Goal: Information Seeking & Learning: Find specific fact

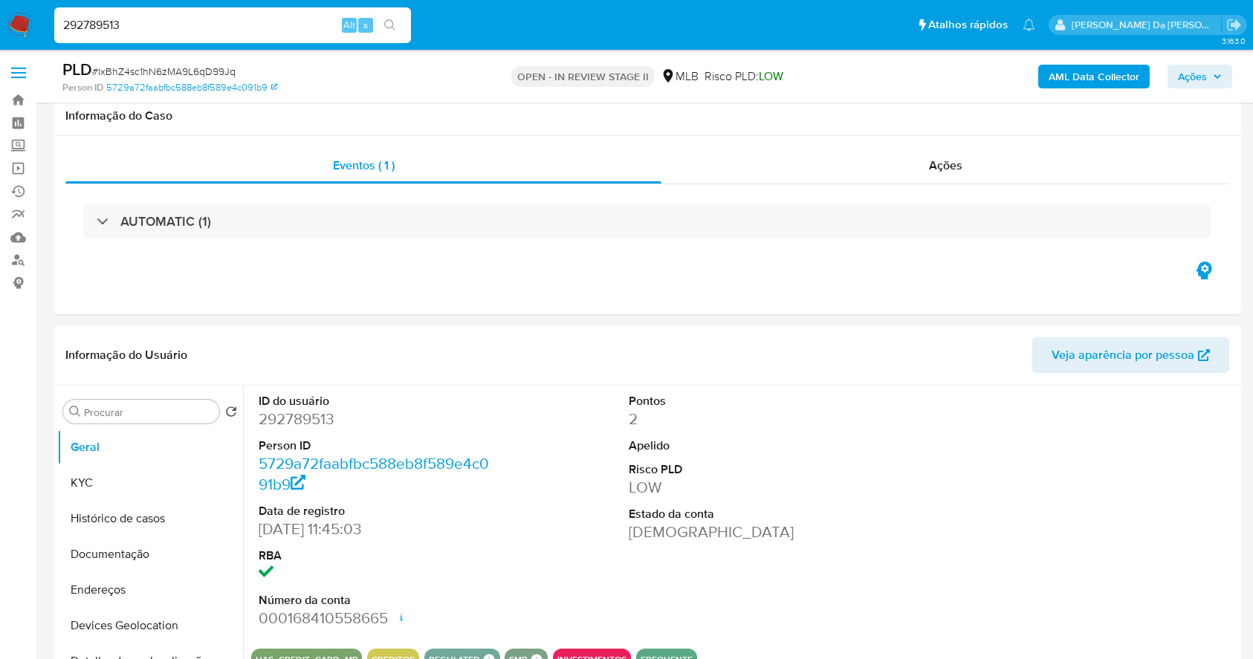
select select "10"
click at [286, 30] on input "292789513" at bounding box center [232, 25] width 357 height 19
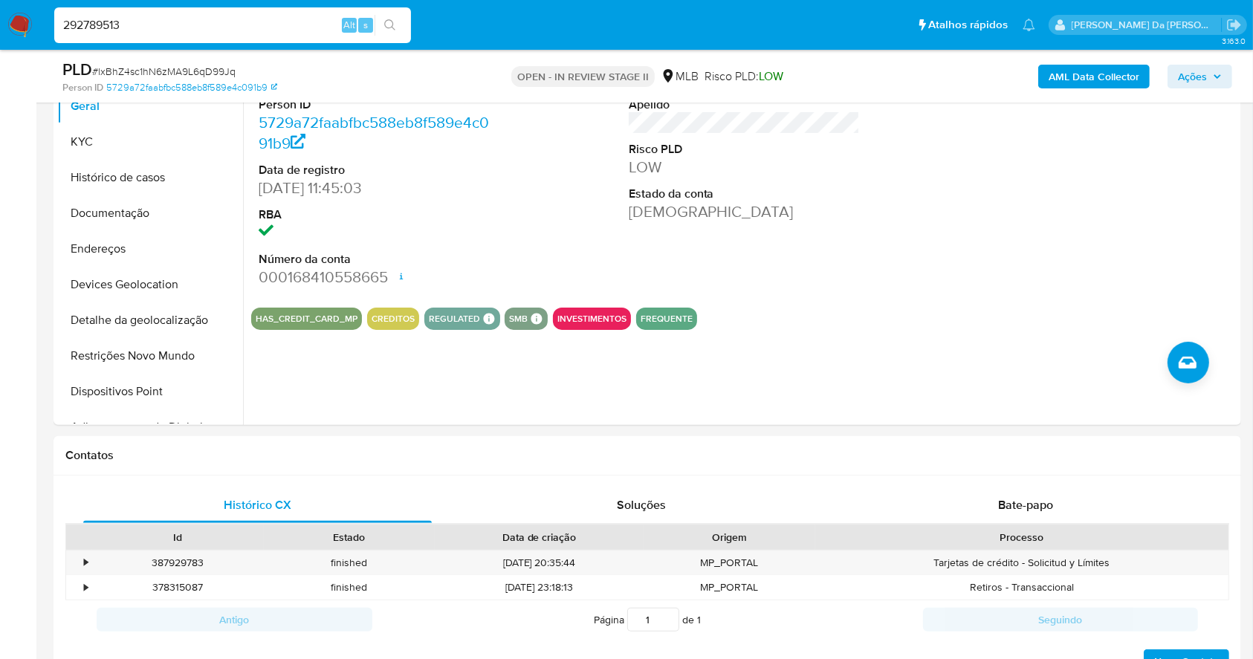
click at [286, 30] on input "292789513" at bounding box center [232, 25] width 357 height 19
click at [389, 31] on button "search-icon" at bounding box center [389, 25] width 30 height 21
click at [321, 36] on div "lxBhZ4sc1hN6zMA9L6qD99Jq Alt s" at bounding box center [232, 25] width 357 height 36
click at [380, 24] on button "search-icon" at bounding box center [389, 25] width 30 height 21
drag, startPoint x: 149, startPoint y: 211, endPoint x: 163, endPoint y: 213, distance: 15.0
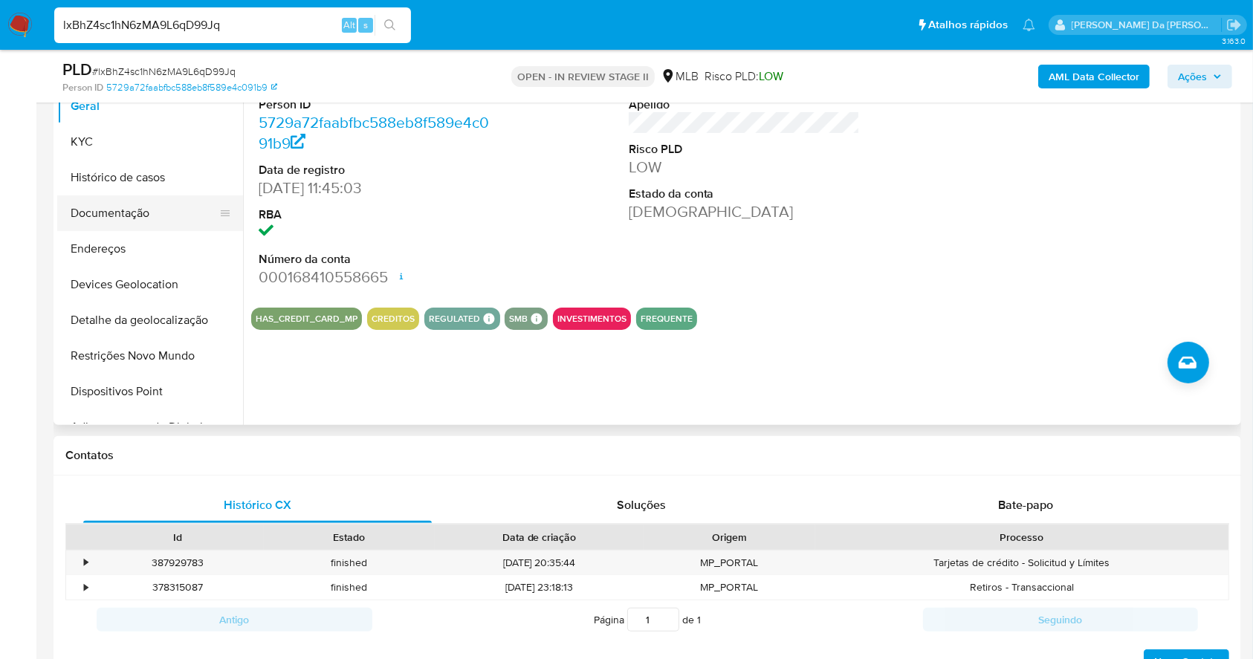
click at [149, 211] on button "Documentação" at bounding box center [144, 213] width 174 height 36
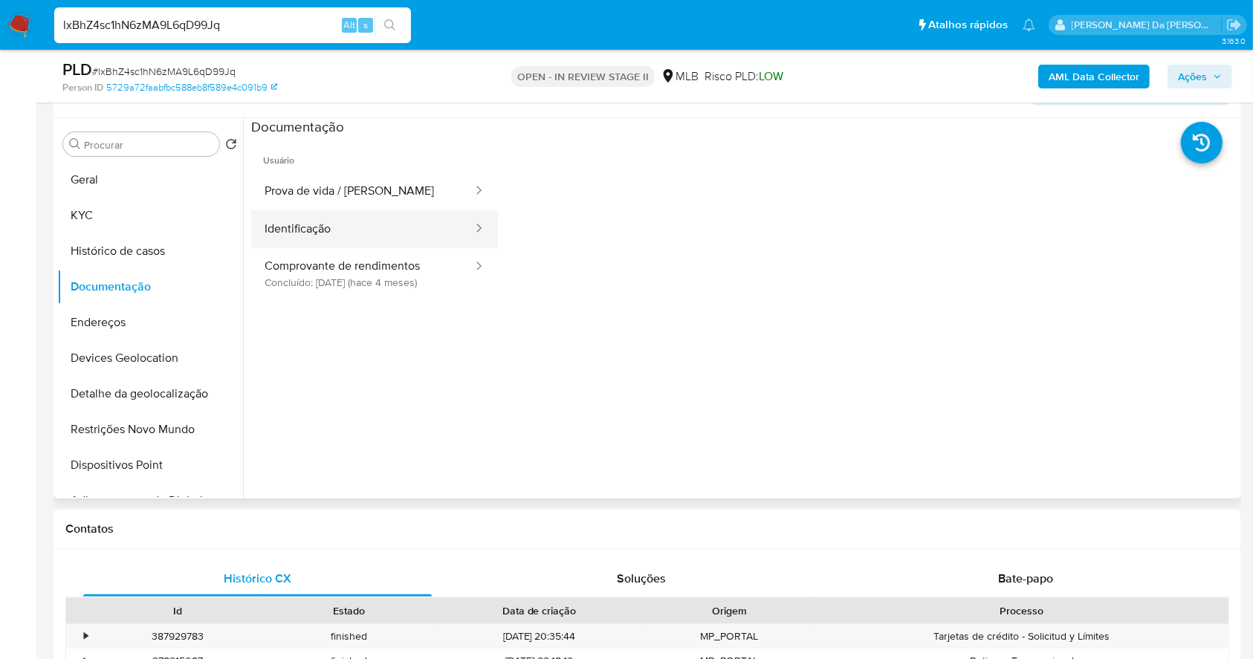
scroll to position [242, 0]
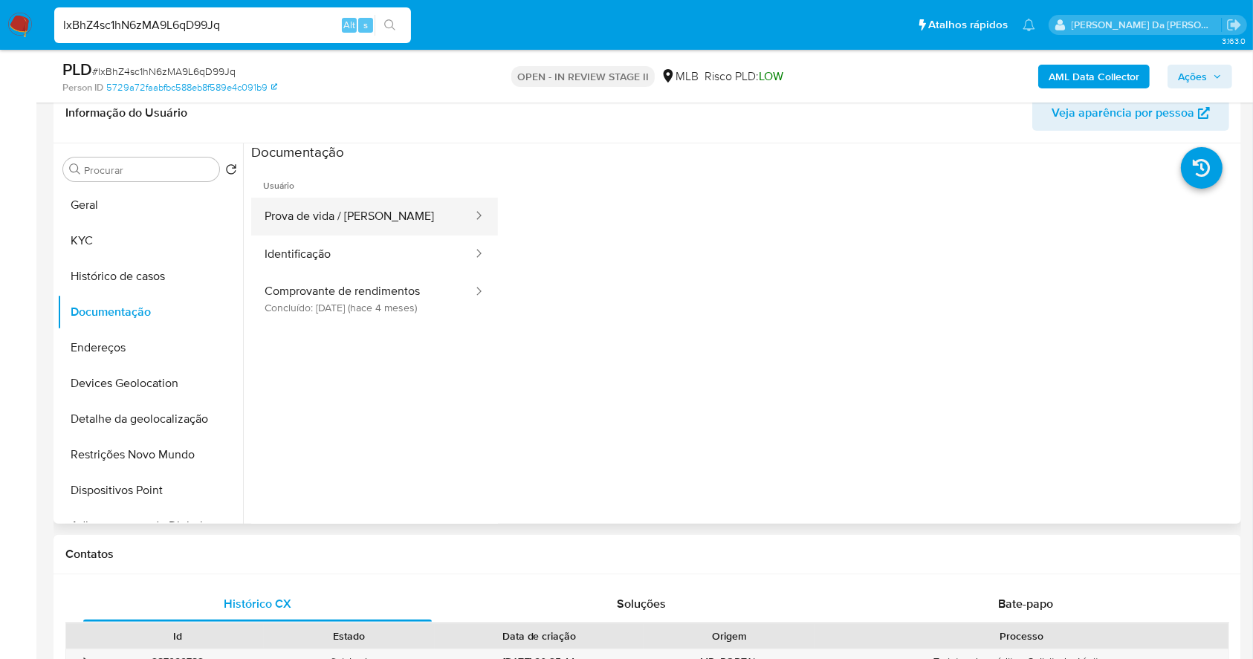
click at [404, 218] on button "Prova de vida / [PERSON_NAME]" at bounding box center [362, 217] width 223 height 38
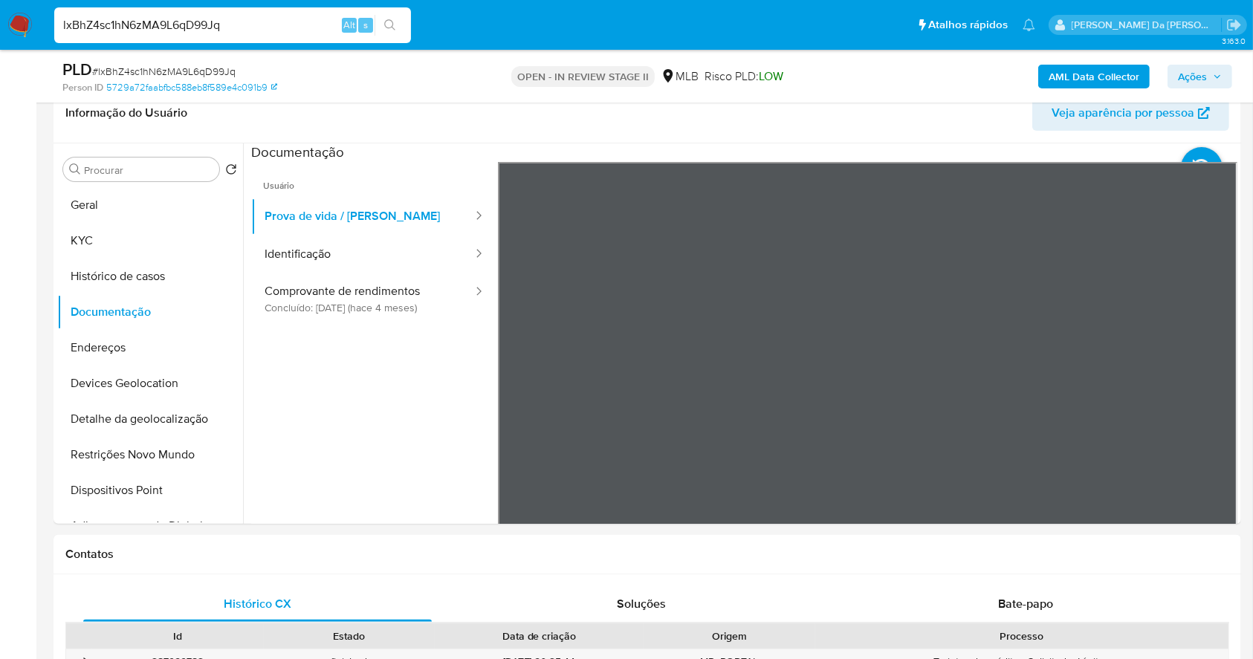
click at [326, 22] on input "lxBhZ4sc1hN6zMA9L6qD99Jq" at bounding box center [232, 25] width 357 height 19
click at [325, 22] on input "lxBhZ4sc1hN6zMA9L6qD99Jq" at bounding box center [232, 25] width 357 height 19
paste input "wYfFT9rubEYzOMhTNFWxmjNY"
type input "wYfFT9rubEYzOMhTNFWxmjNY"
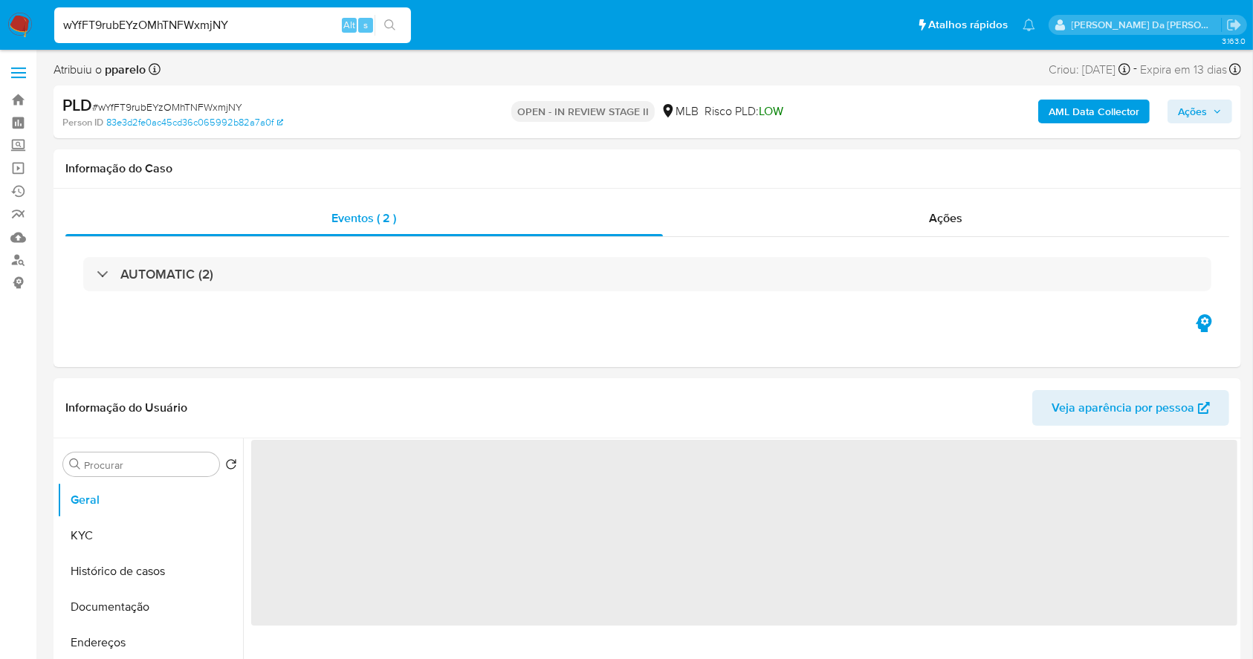
select select "10"
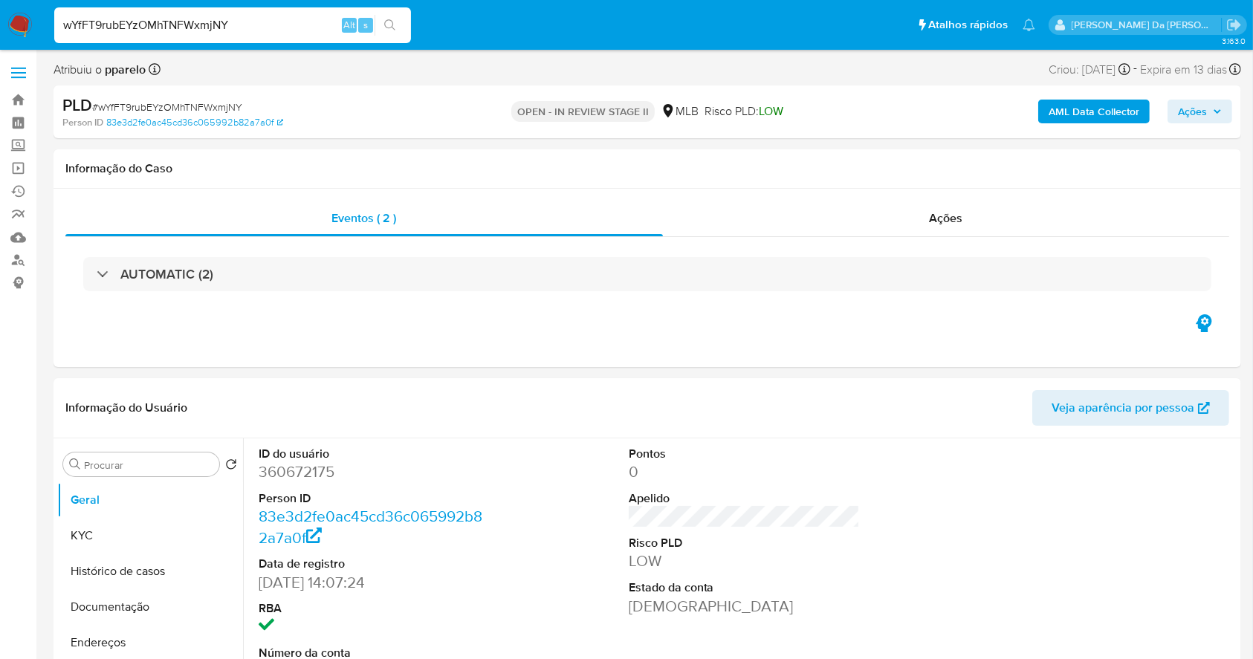
click at [327, 22] on input "wYfFT9rubEYzOMhTNFWxmjNY" at bounding box center [232, 25] width 357 height 19
click at [325, 14] on div "wYfFT9rubEYzOMhTNFWxmjNY Alt s" at bounding box center [232, 25] width 357 height 36
click at [323, 15] on div "wYfFT9rubEYzOMhTNFWxmjNY Alt s" at bounding box center [232, 25] width 357 height 36
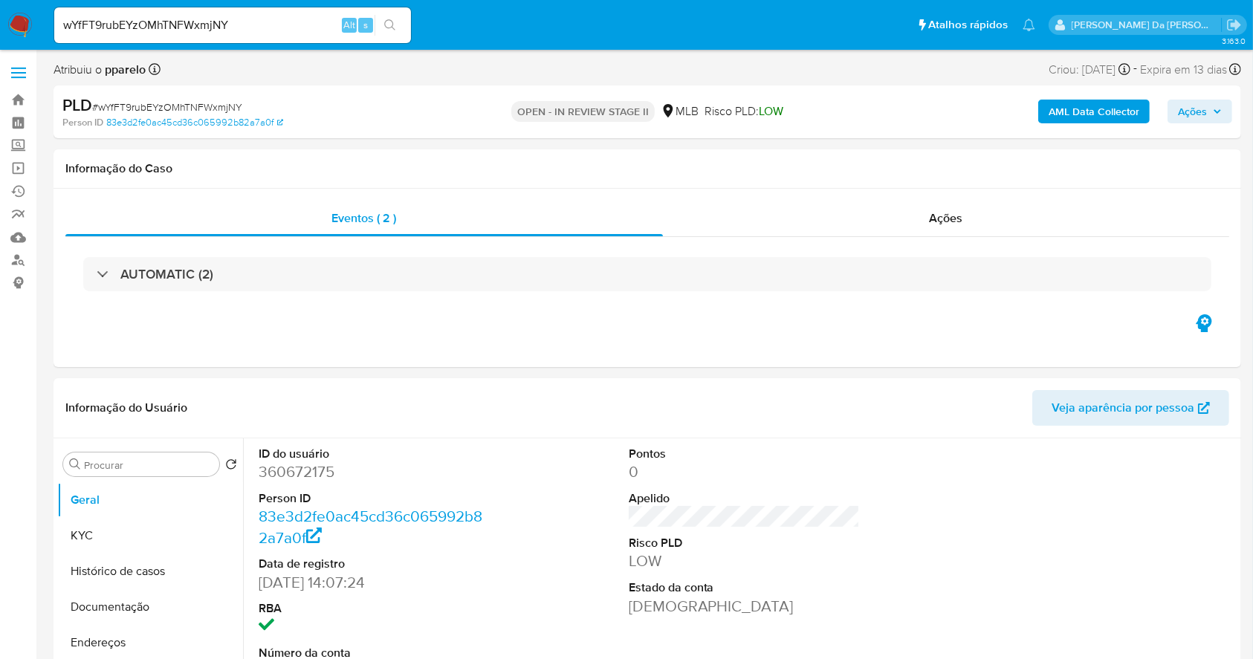
click at [323, 16] on input "wYfFT9rubEYzOMhTNFWxmjNY" at bounding box center [232, 25] width 357 height 19
click at [297, 30] on input "wYfFT9rubEYzOMhTNFWxmjNY" at bounding box center [232, 25] width 357 height 19
drag, startPoint x: 103, startPoint y: 574, endPoint x: 273, endPoint y: 496, distance: 186.8
click at [105, 574] on button "Histórico de casos" at bounding box center [150, 571] width 186 height 36
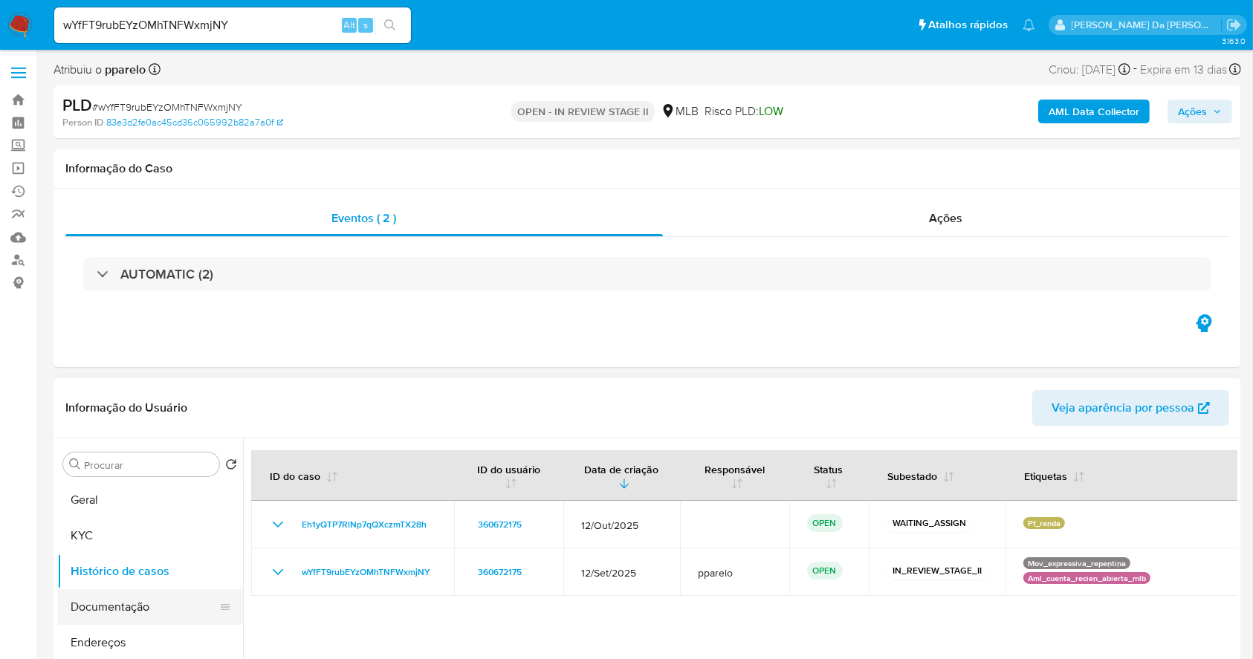
click at [105, 601] on button "Documentação" at bounding box center [144, 607] width 174 height 36
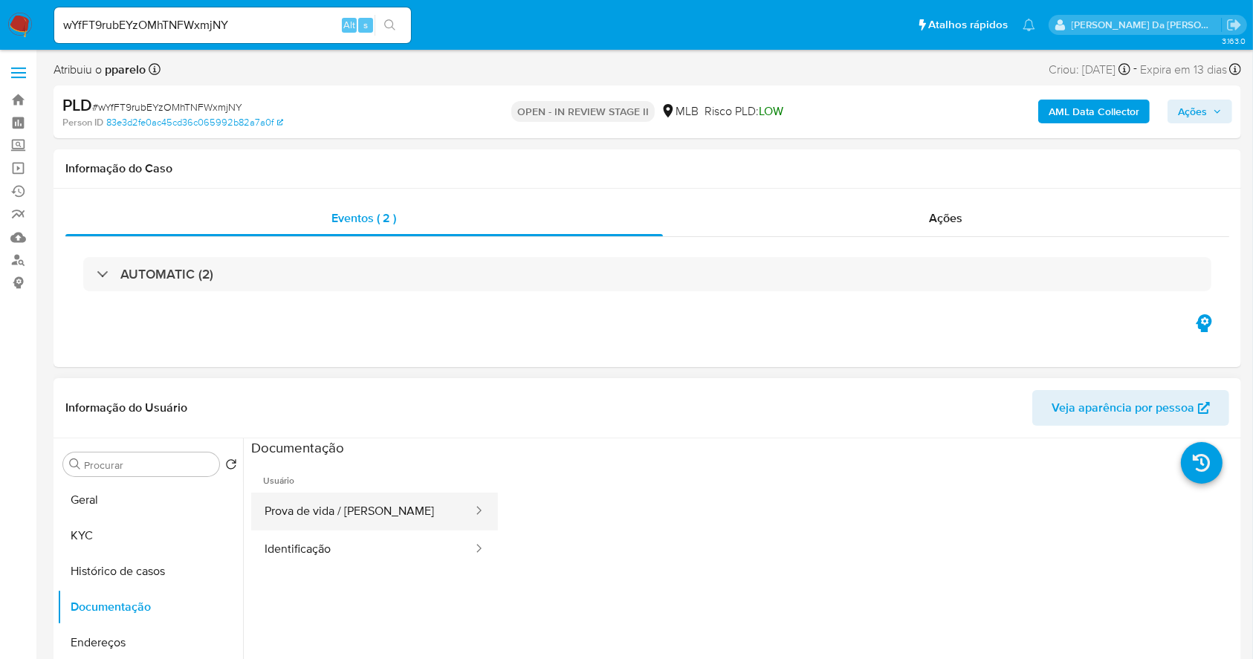
click at [324, 514] on button "Prova de vida / [PERSON_NAME]" at bounding box center [362, 512] width 223 height 38
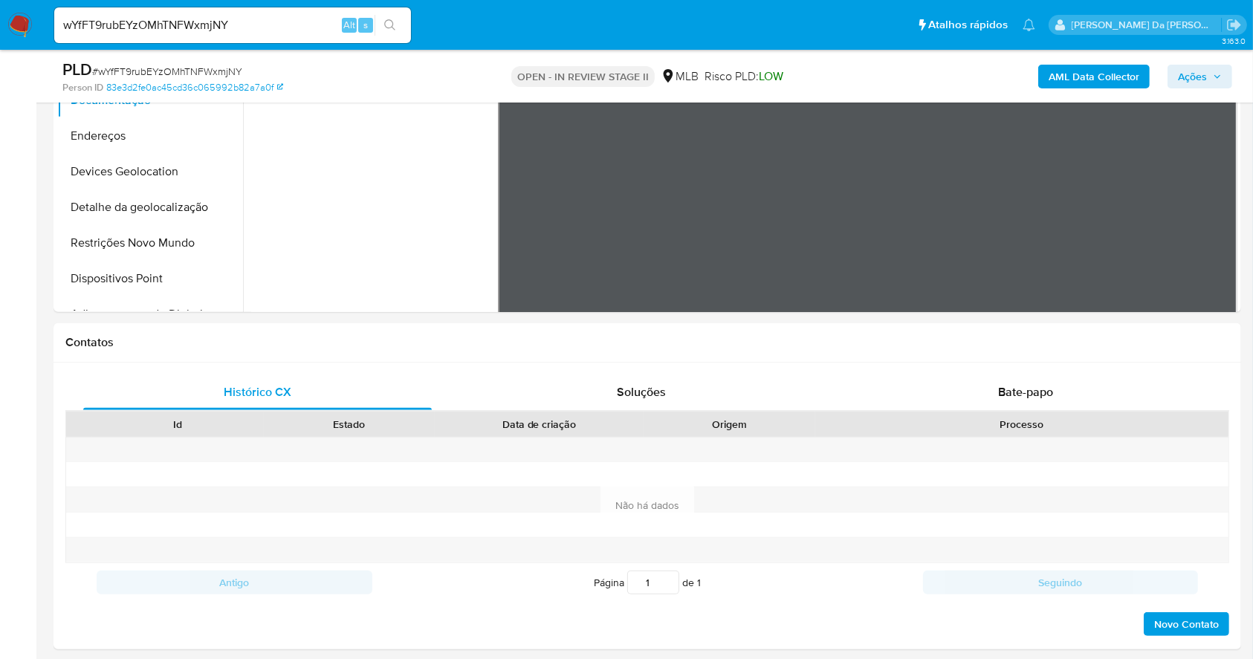
scroll to position [505, 0]
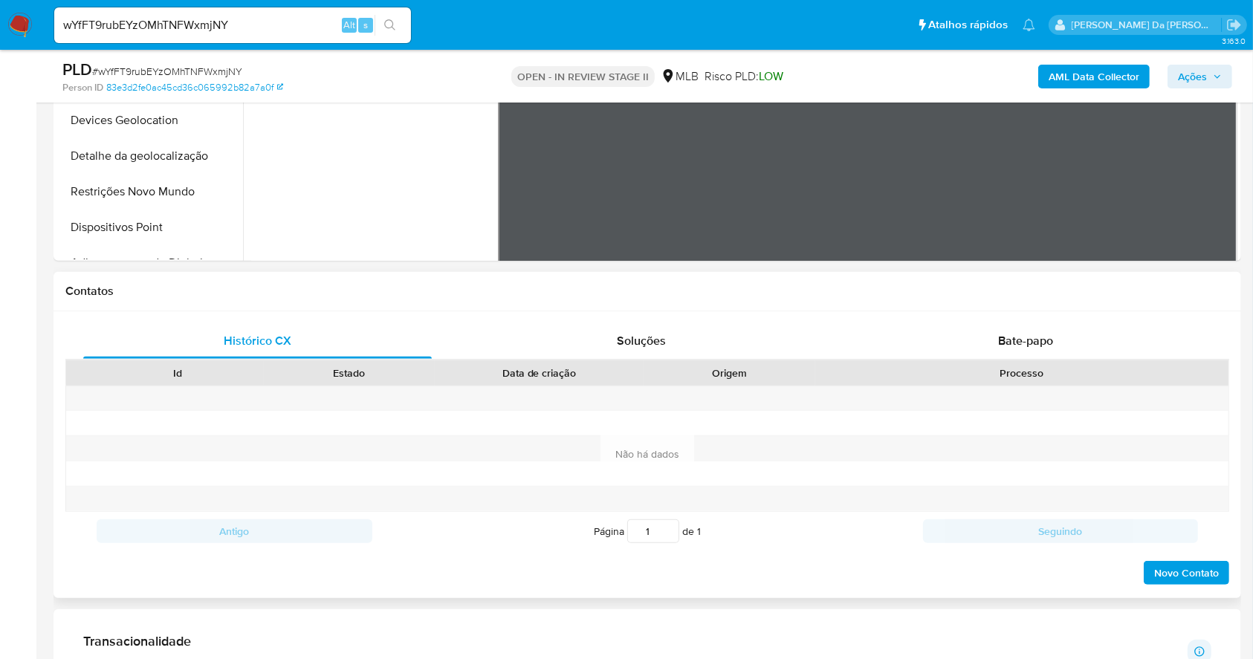
drag, startPoint x: 1030, startPoint y: 345, endPoint x: 1018, endPoint y: 362, distance: 20.2
click at [1029, 346] on span "Bate-papo" at bounding box center [1025, 340] width 55 height 17
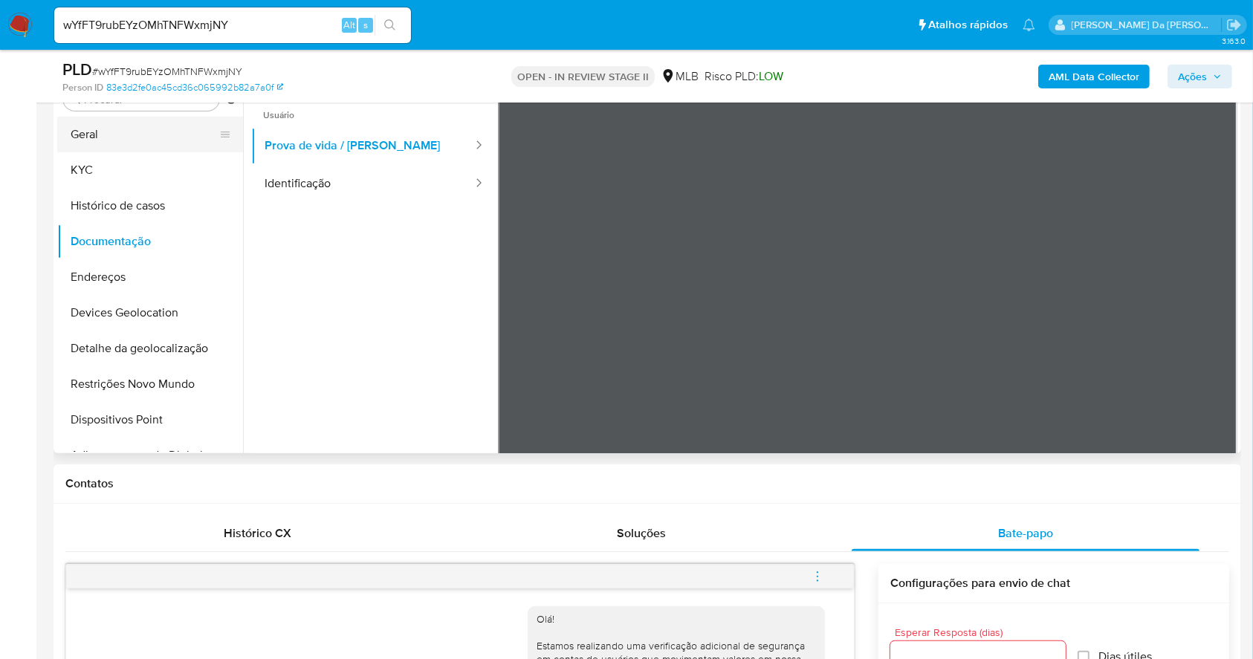
scroll to position [208, 0]
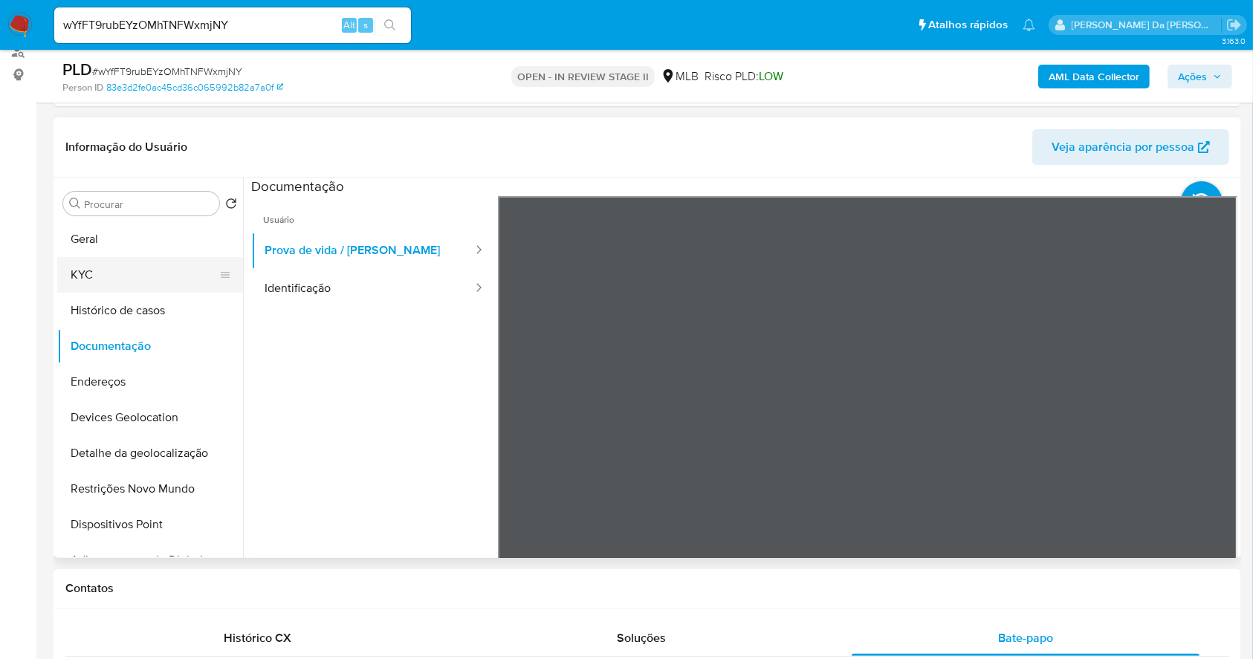
click at [103, 282] on button "KYC" at bounding box center [144, 275] width 174 height 36
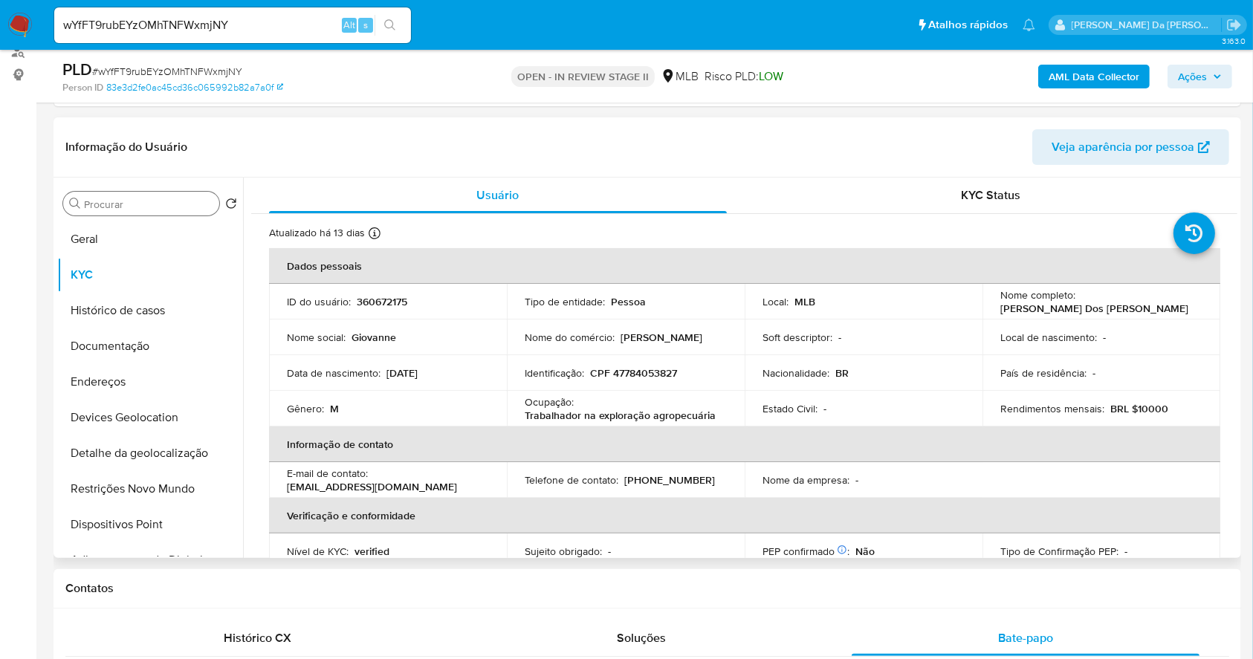
click at [149, 209] on input "Procurar" at bounding box center [148, 204] width 129 height 13
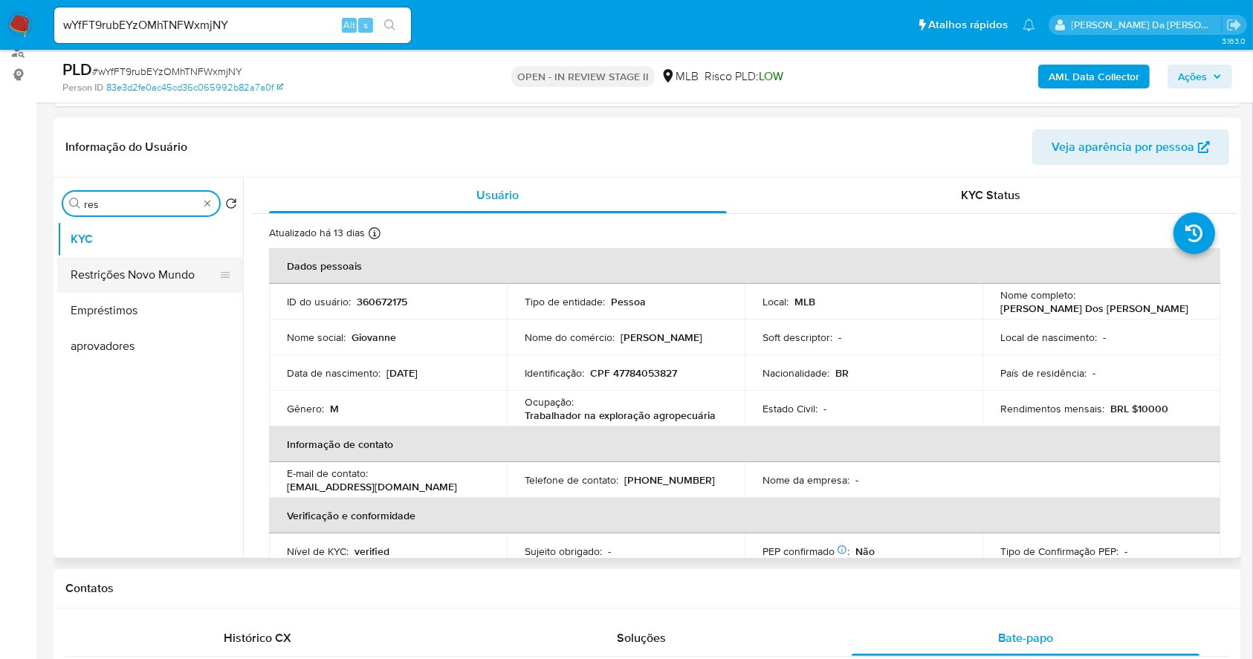
type input "res"
click at [152, 259] on button "Restrições Novo Mundo" at bounding box center [144, 275] width 174 height 36
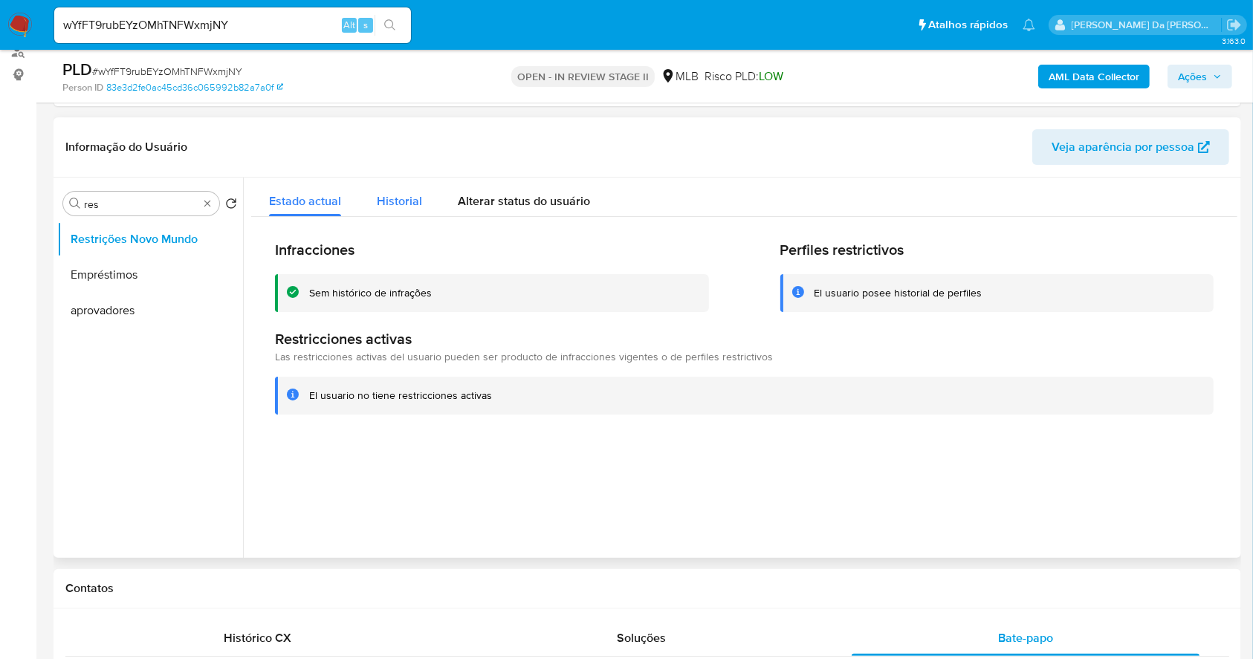
click at [403, 208] on span "Historial" at bounding box center [399, 200] width 45 height 17
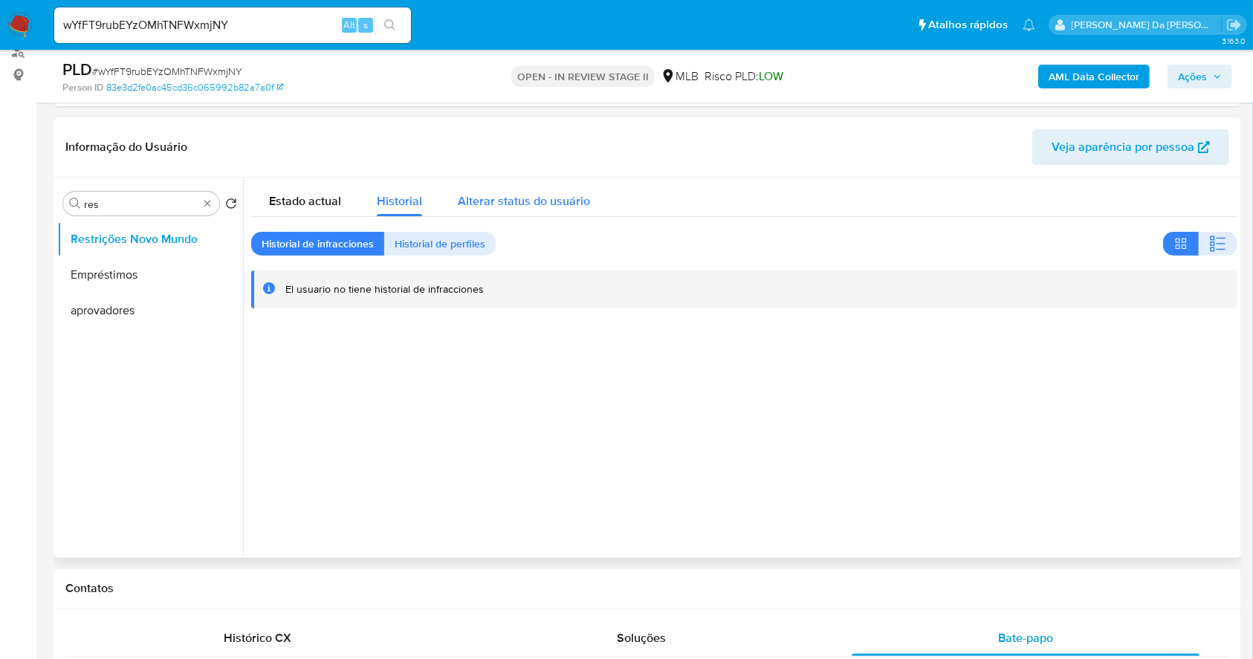
click at [523, 195] on span "Alterar status do usuário" at bounding box center [524, 200] width 132 height 17
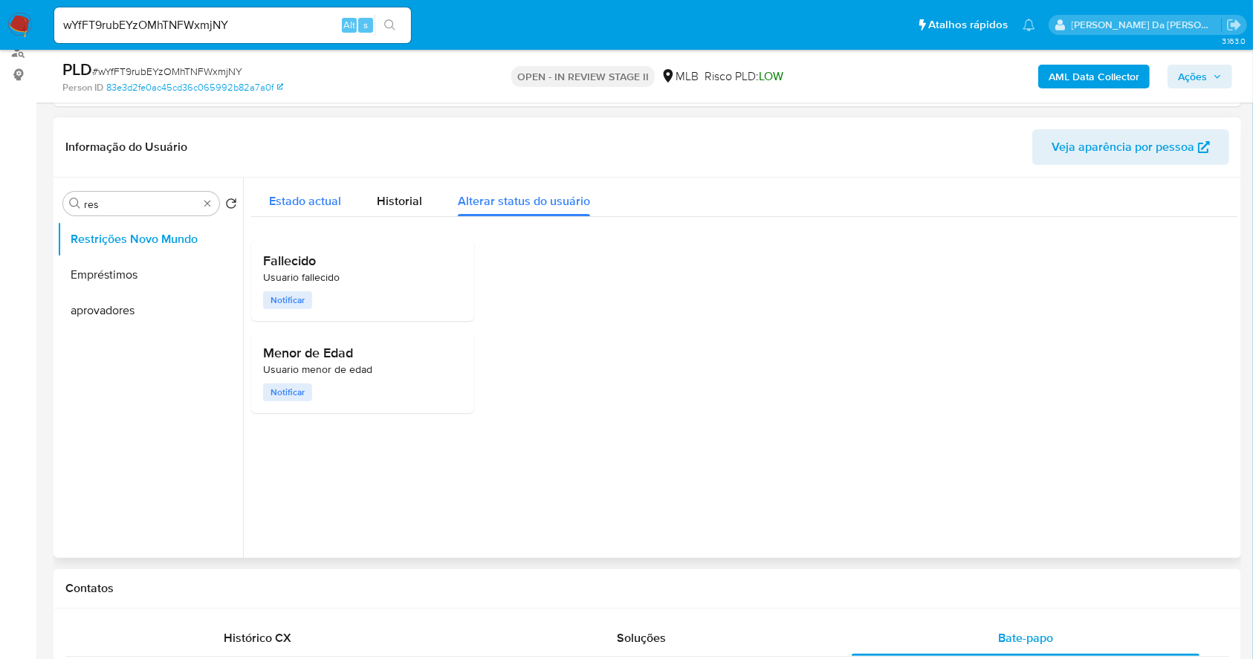
click at [316, 199] on span "Estado actual" at bounding box center [305, 200] width 72 height 17
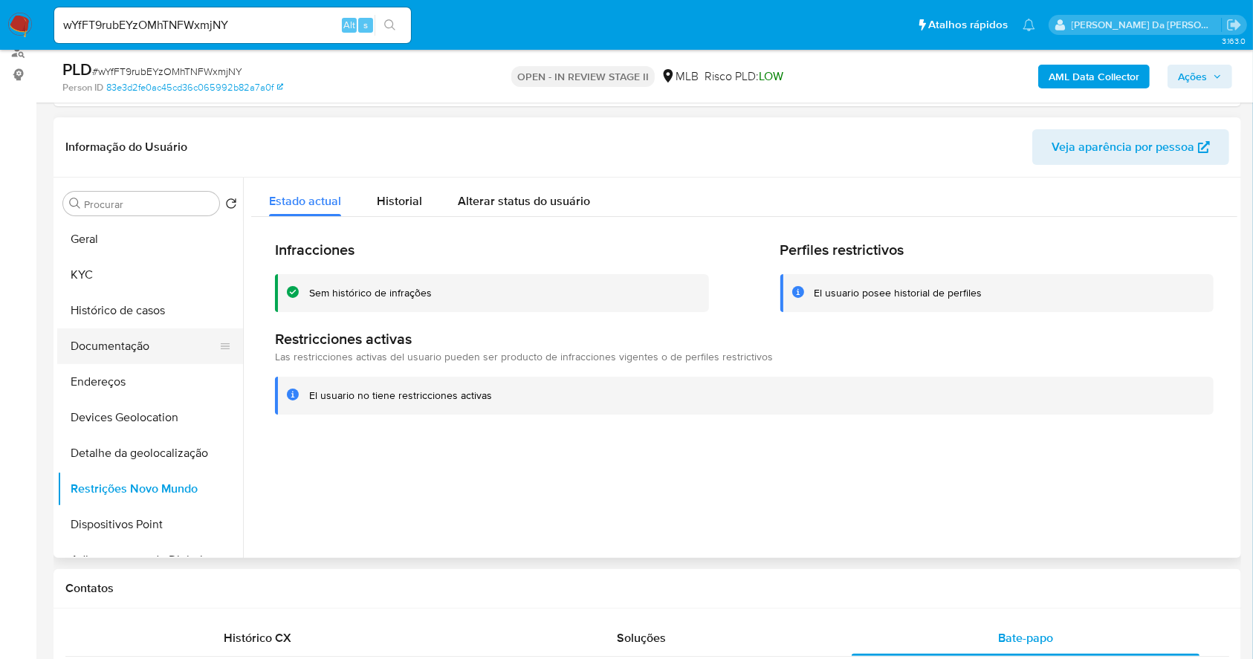
click at [126, 348] on button "Documentação" at bounding box center [144, 346] width 174 height 36
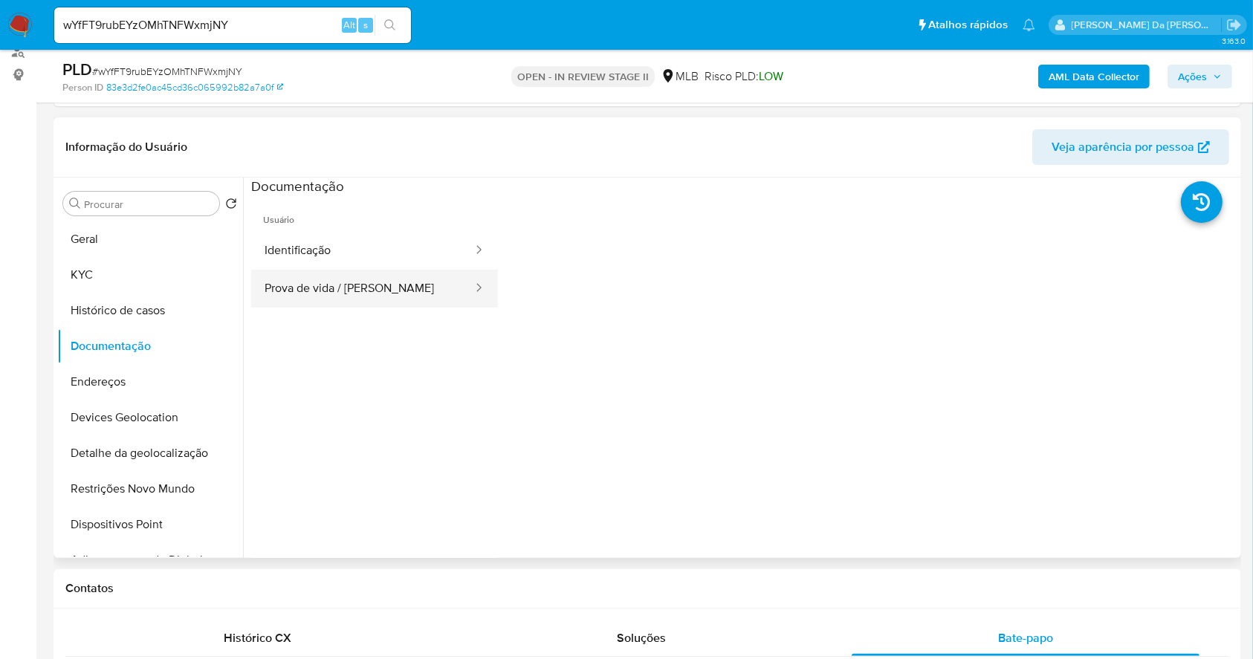
click at [311, 290] on button "Prova de vida / [PERSON_NAME]" at bounding box center [362, 289] width 223 height 38
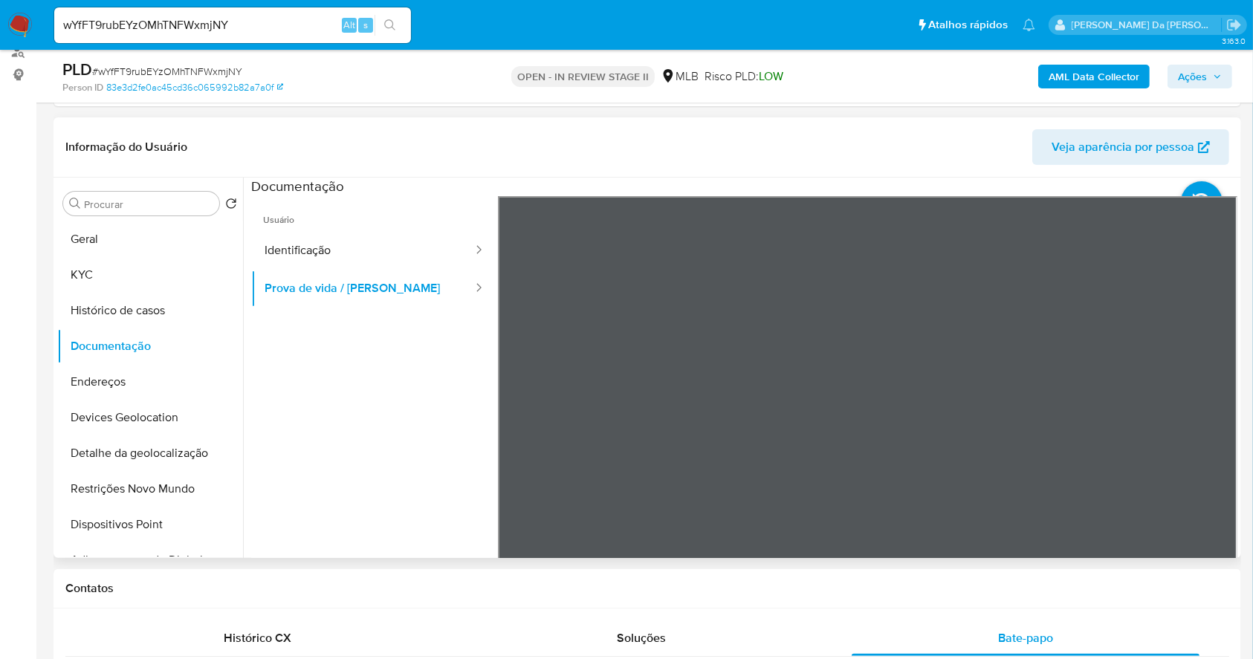
click at [328, 449] on ul "Usuário Identificação Prova de vida / [PERSON_NAME]" at bounding box center [374, 410] width 247 height 428
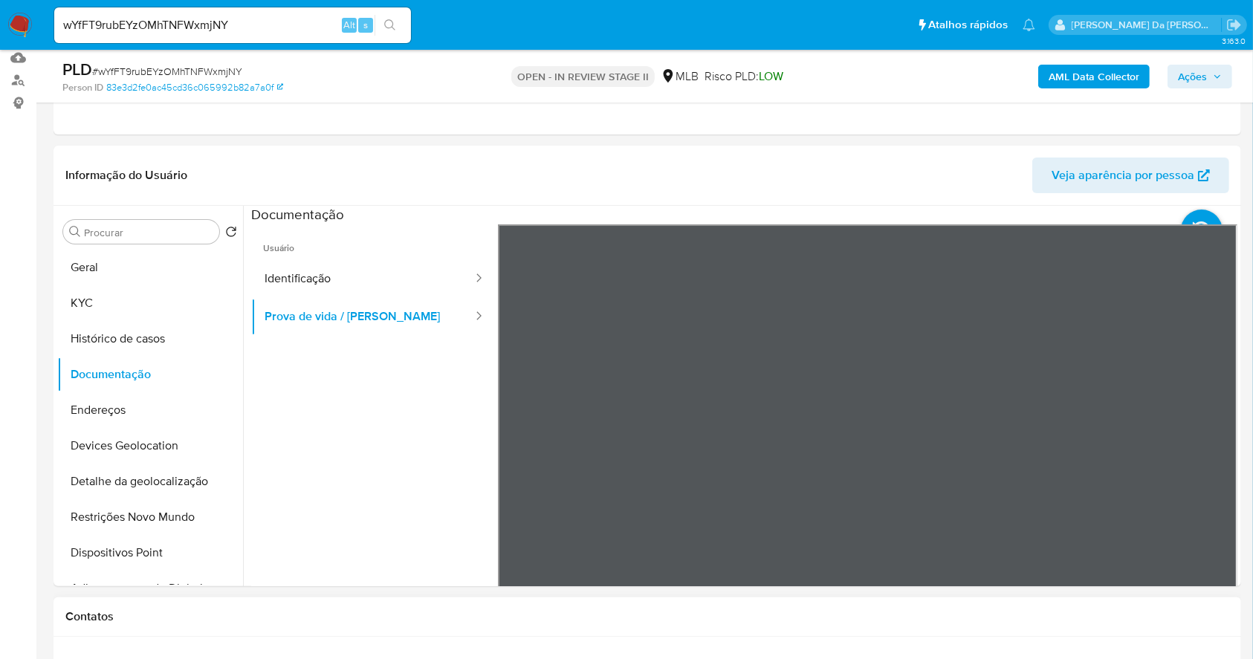
scroll to position [108, 0]
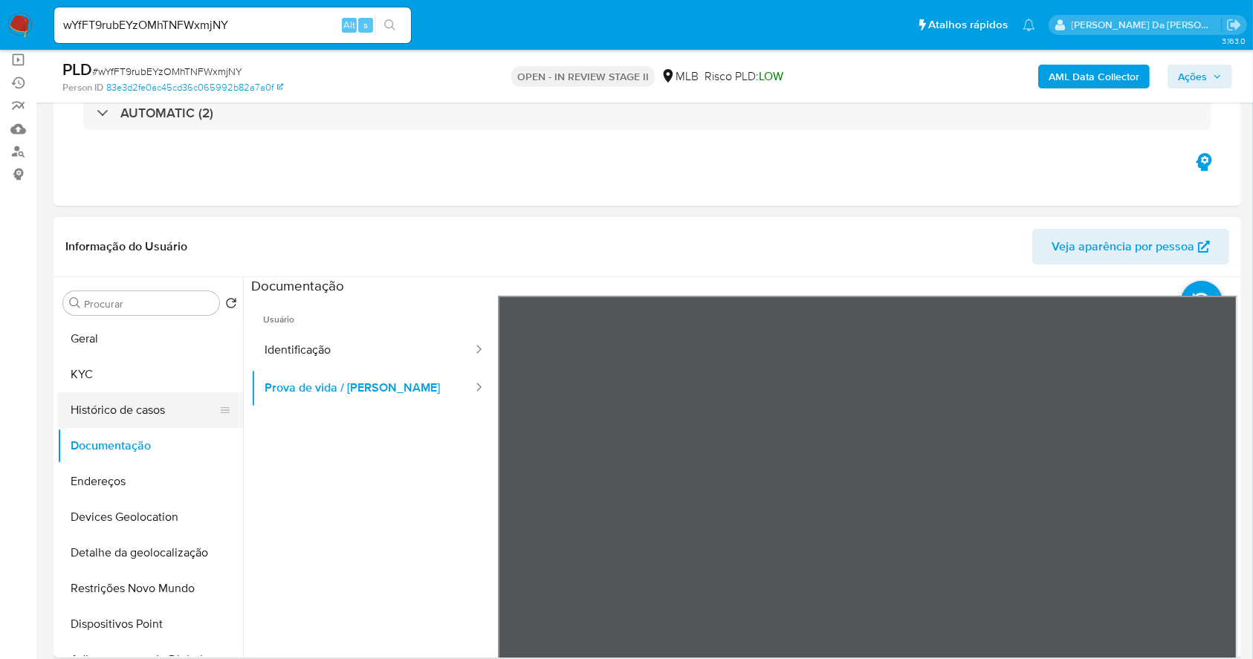
click at [148, 412] on button "Histórico de casos" at bounding box center [144, 410] width 174 height 36
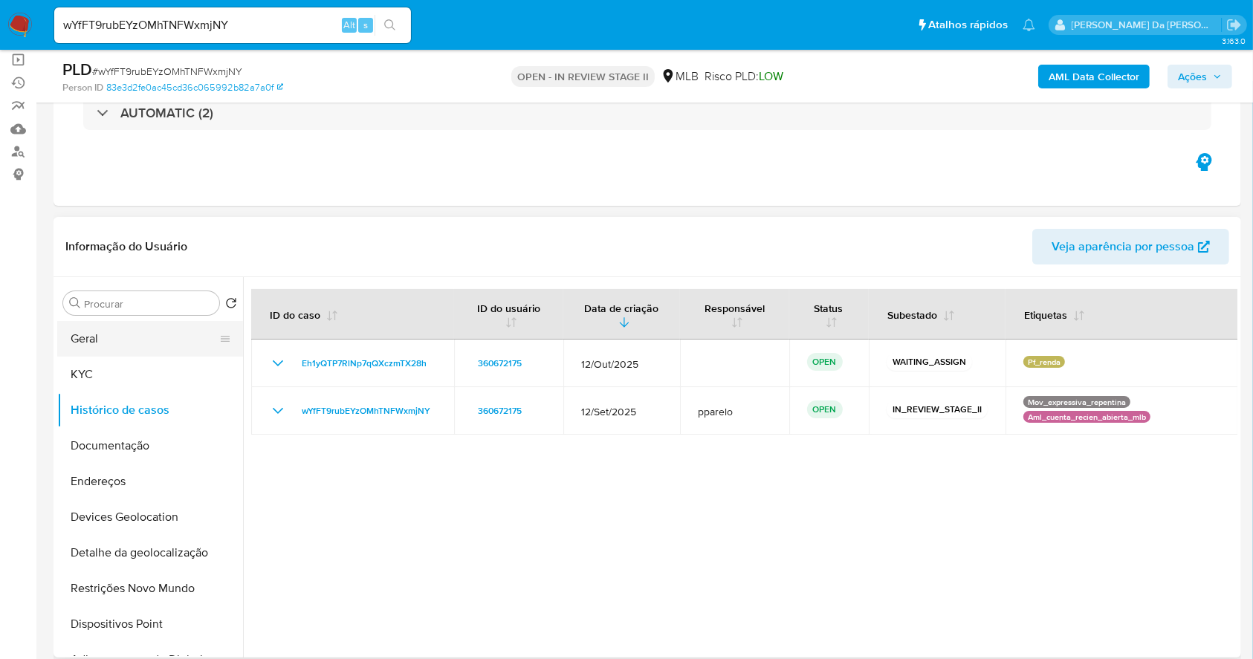
click at [126, 340] on button "Geral" at bounding box center [144, 339] width 174 height 36
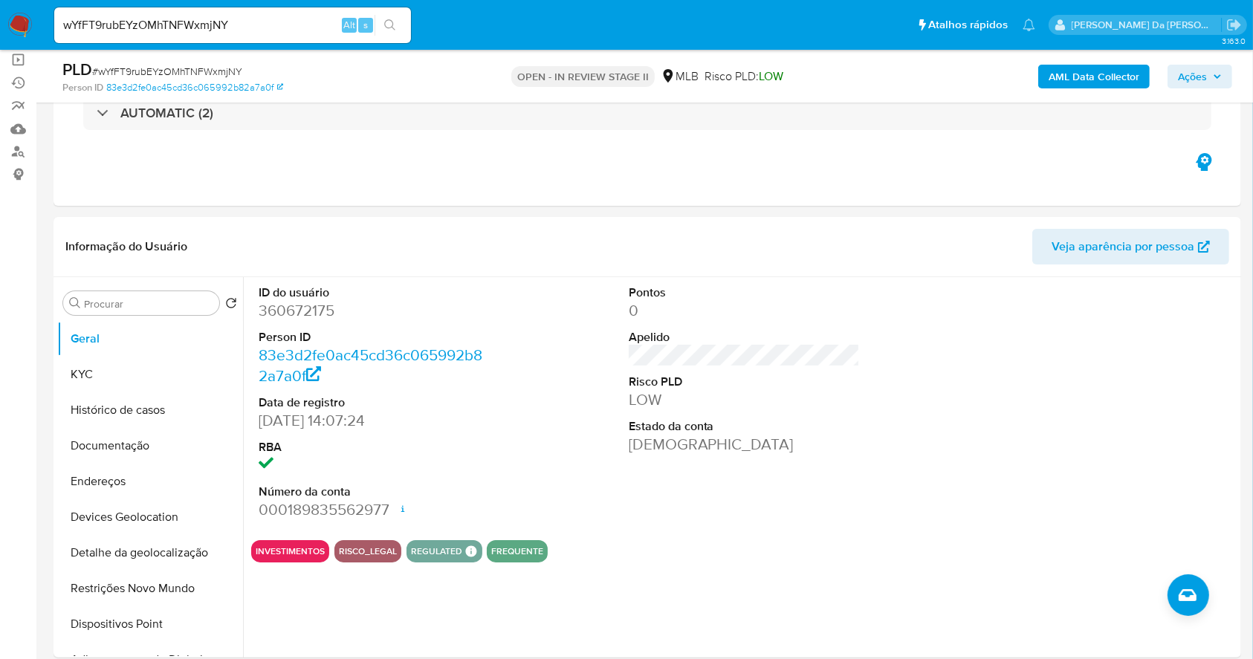
click at [271, 32] on input "wYfFT9rubEYzOMhTNFWxmjNY" at bounding box center [232, 25] width 357 height 19
drag, startPoint x: 130, startPoint y: 438, endPoint x: 149, endPoint y: 443, distance: 19.1
click at [130, 438] on button "Documentação" at bounding box center [144, 446] width 174 height 36
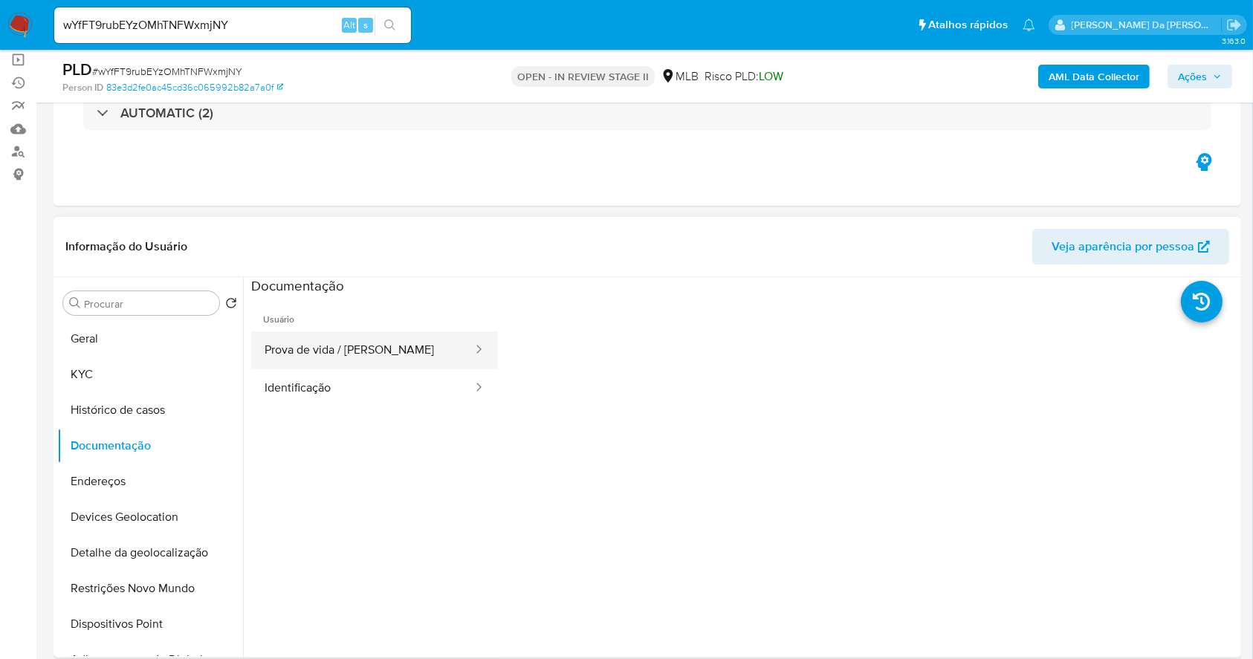
click at [374, 346] on button "Prova de vida / [PERSON_NAME]" at bounding box center [362, 350] width 223 height 38
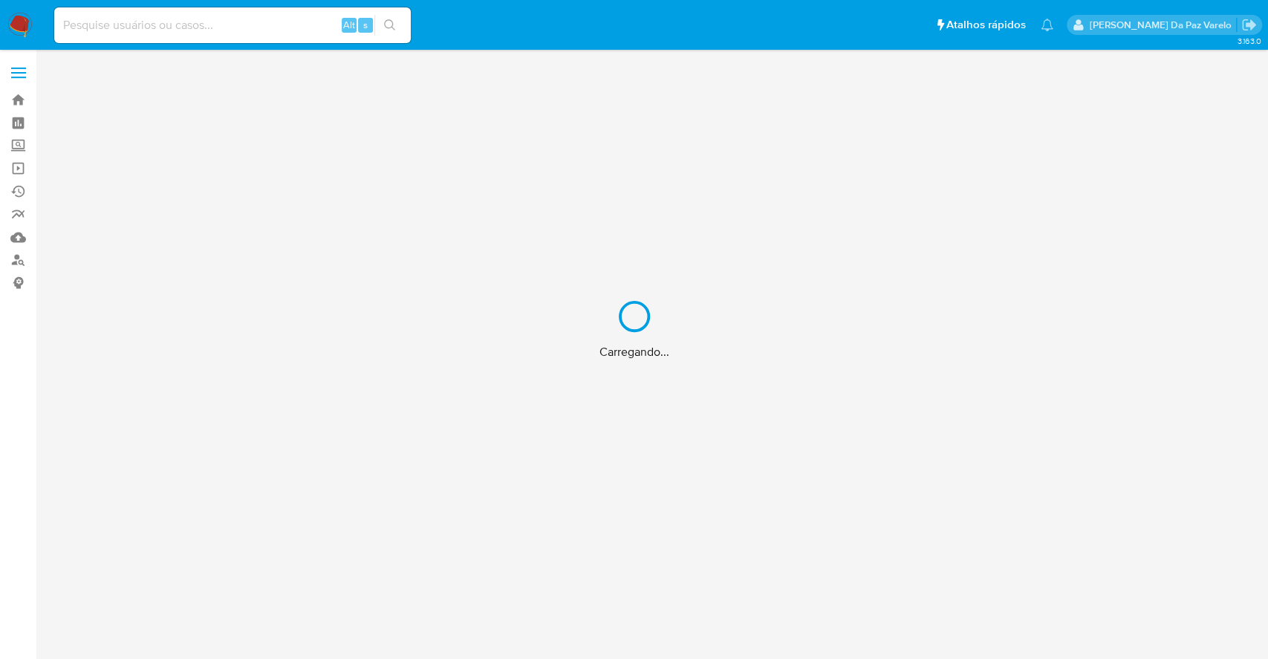
click at [305, 15] on div "Carregando..." at bounding box center [634, 329] width 1268 height 659
click at [295, 27] on div "Carregando..." at bounding box center [634, 329] width 1268 height 659
click at [299, 19] on div "Carregando..." at bounding box center [634, 329] width 1268 height 659
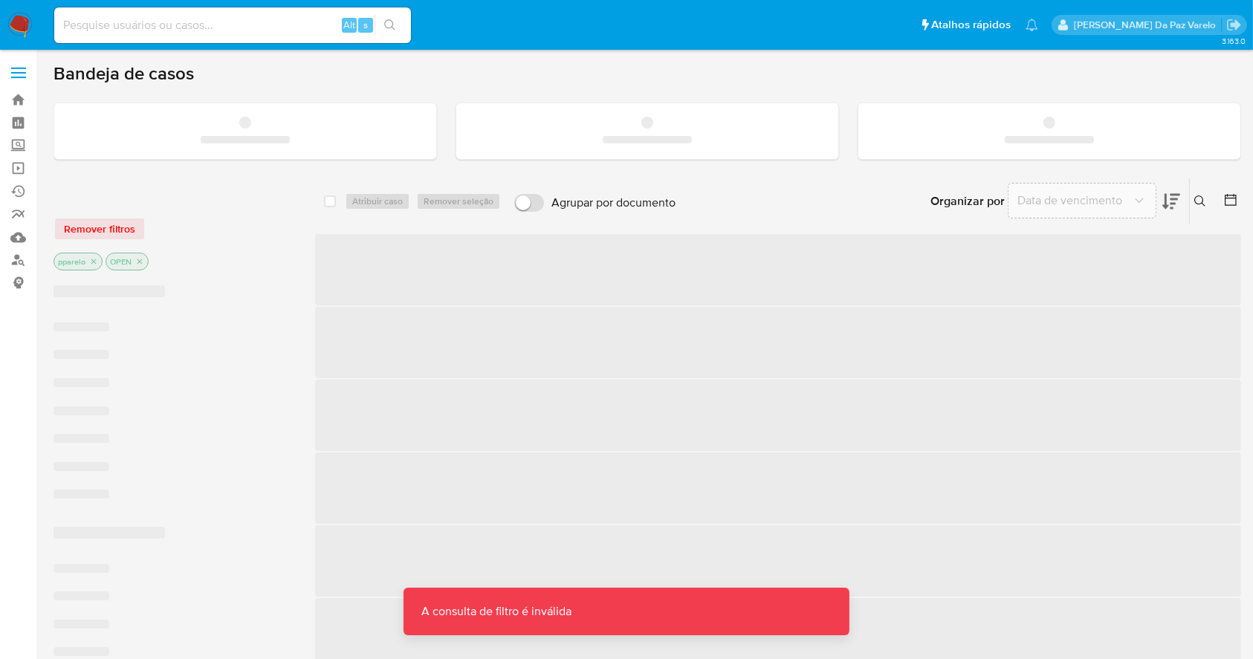
click at [245, 27] on input at bounding box center [232, 25] width 357 height 19
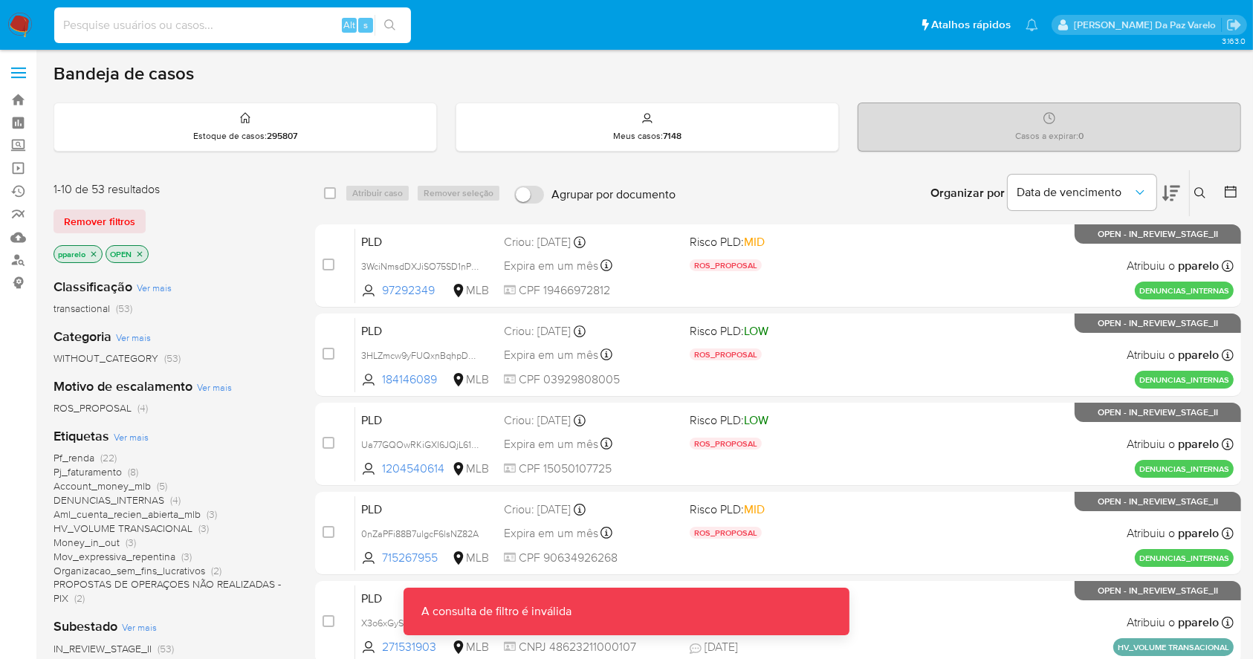
paste input "nMjOvWV4ekOXCLGGxqH3p2OX"
type input "nMjOvWV4ekOXCLGGxqH3p2OX"
click at [382, 26] on button "search-icon" at bounding box center [389, 25] width 30 height 21
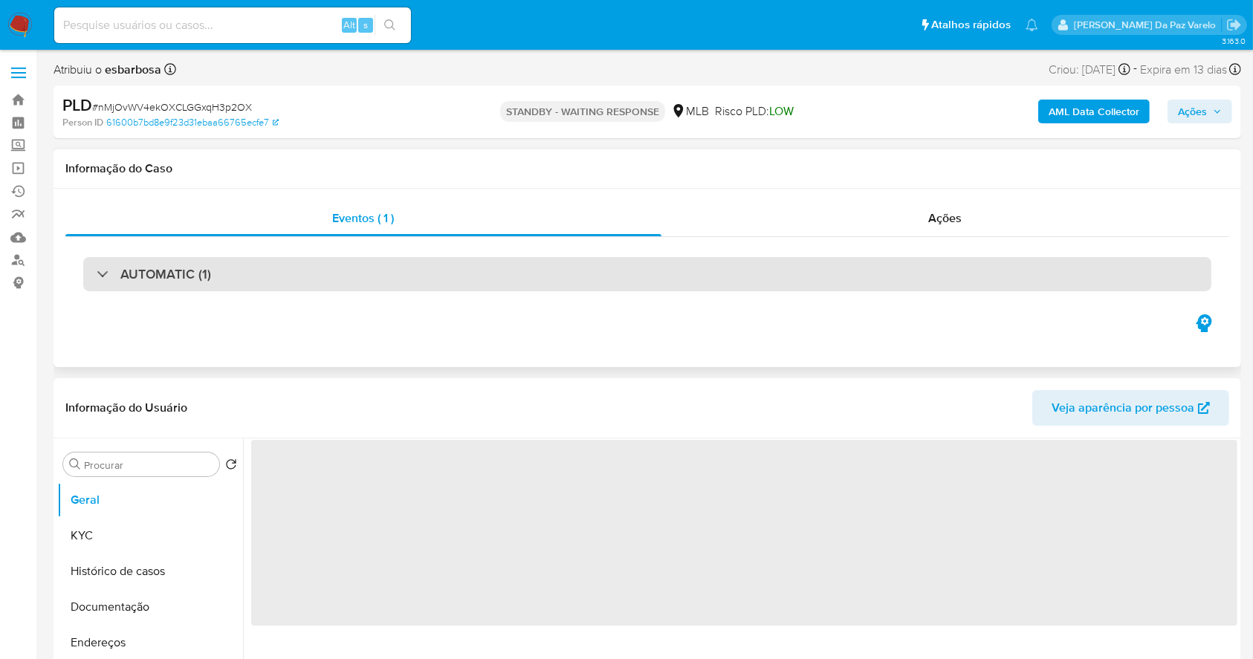
select select "10"
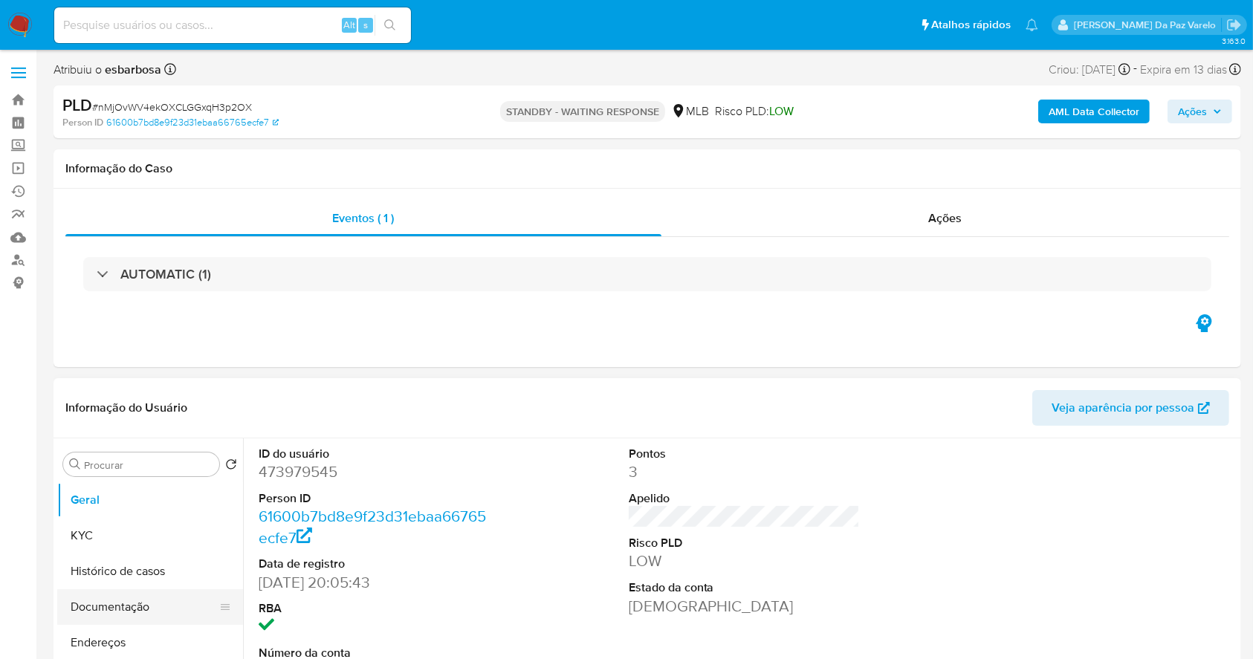
click at [129, 606] on button "Documentação" at bounding box center [144, 607] width 174 height 36
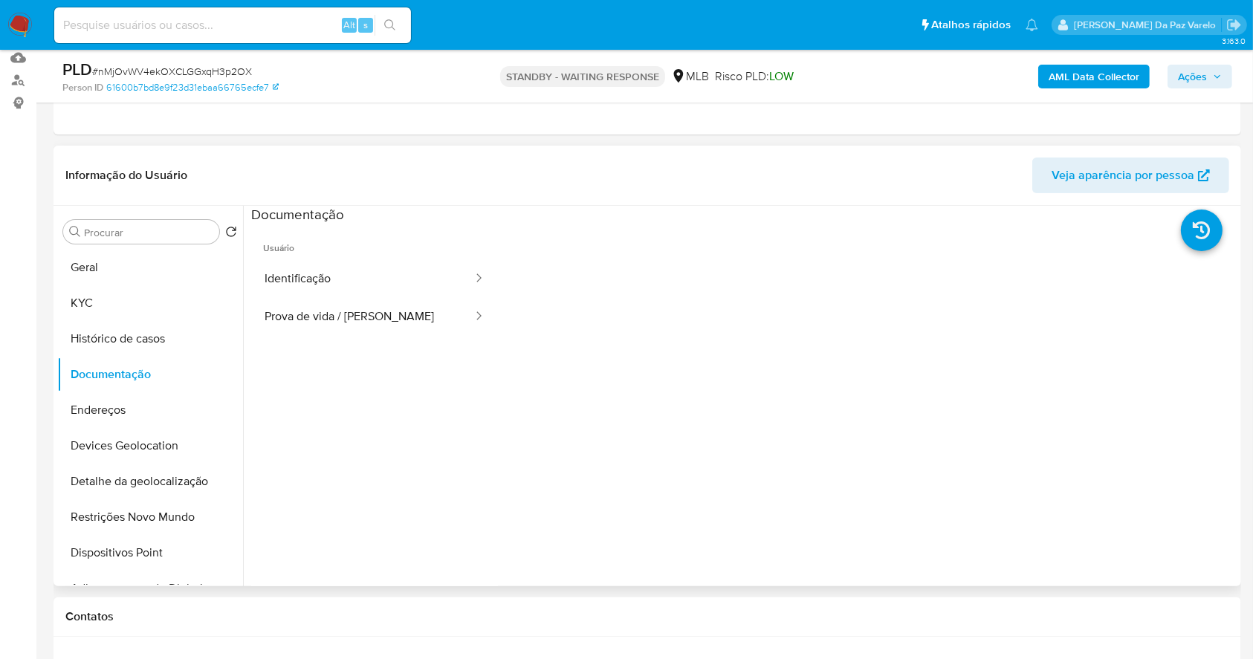
scroll to position [198, 0]
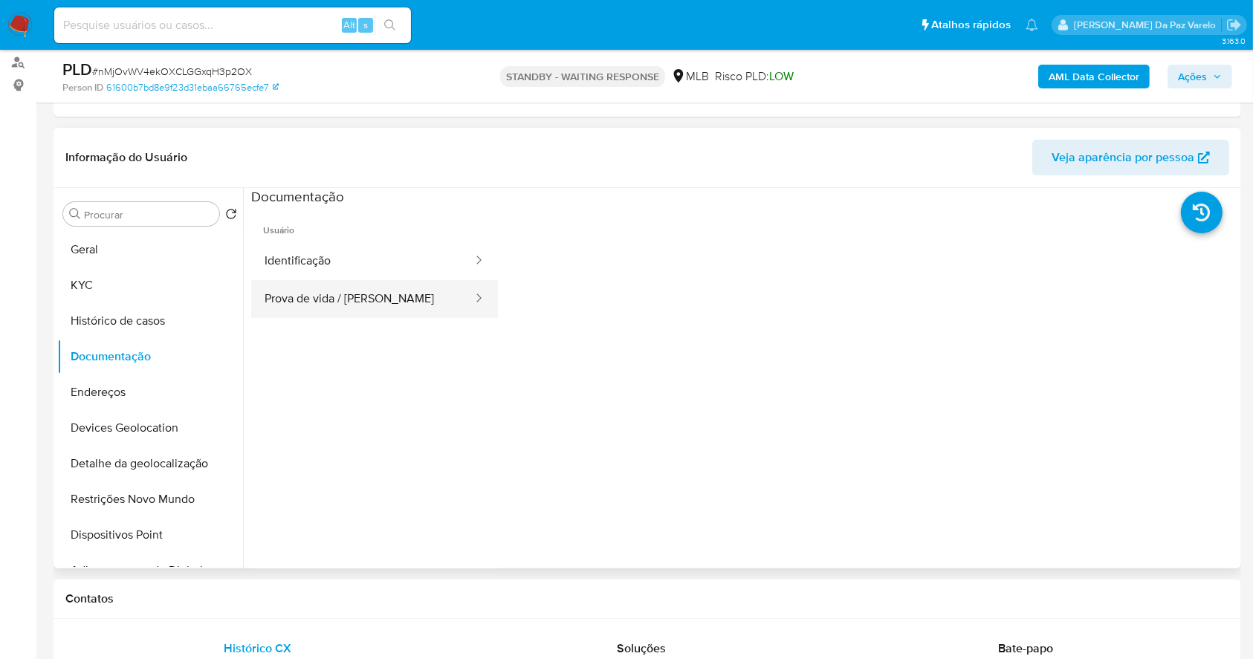
click at [398, 302] on button "Prova de vida / [PERSON_NAME]" at bounding box center [362, 299] width 223 height 38
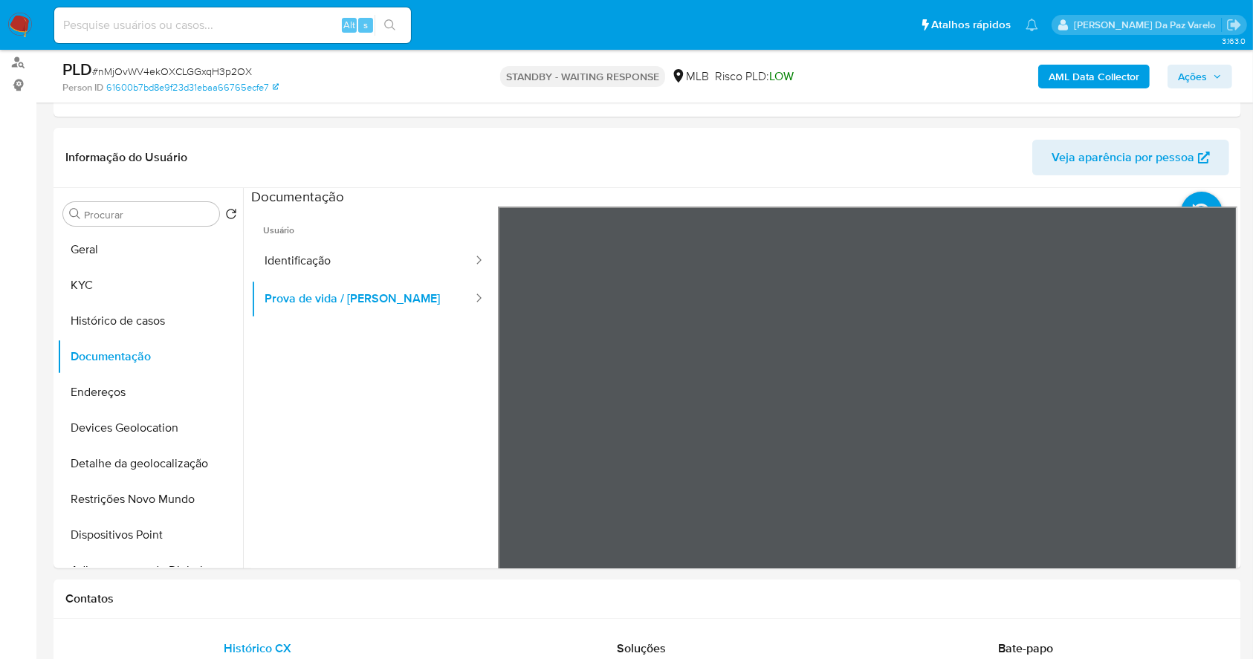
click at [273, 22] on input at bounding box center [232, 25] width 357 height 19
paste input "nMjOvWV4ekOXCLGGxqH3p2OX"
type input "nMjOvWV4ekOXCLGGxqH3p2OX"
click at [378, 25] on button "search-icon" at bounding box center [389, 25] width 30 height 21
click at [384, 25] on icon "search-icon" at bounding box center [390, 25] width 12 height 12
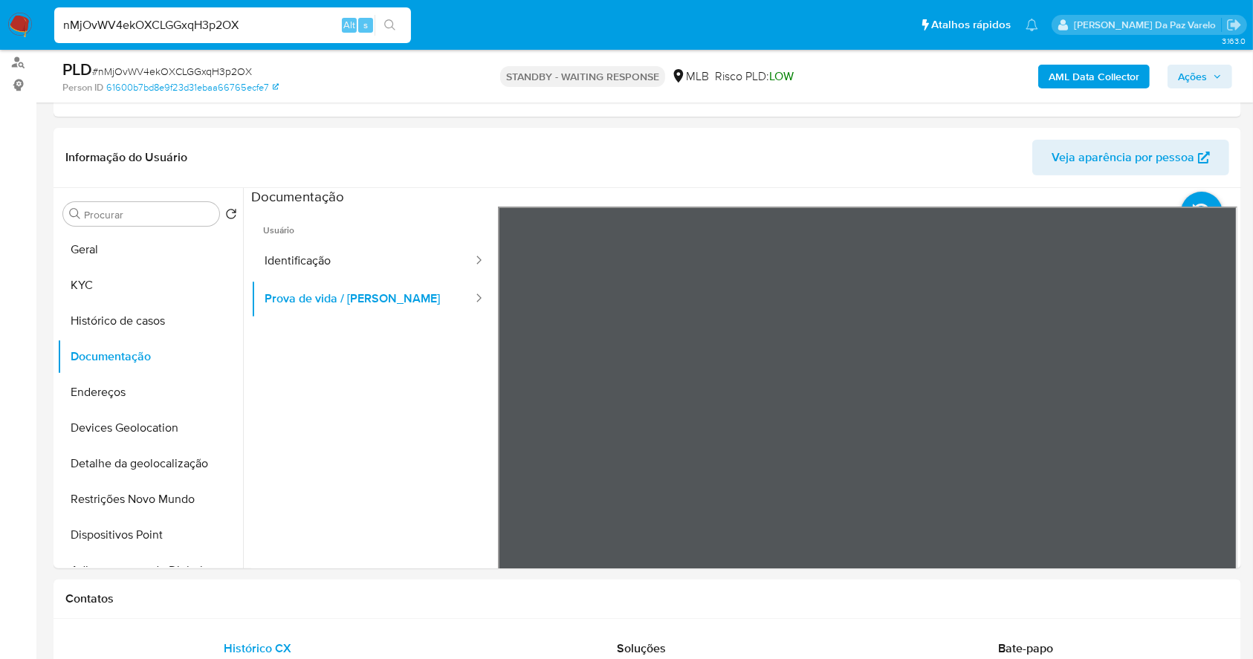
click at [391, 25] on icon "search-icon" at bounding box center [390, 25] width 12 height 12
click at [278, 25] on input "nMjOvWV4ekOXCLGGxqH3p2OX" at bounding box center [232, 25] width 357 height 19
click at [391, 24] on icon "search-icon" at bounding box center [390, 25] width 12 height 12
click at [299, 27] on input "nMjOvWV4ekOXCLGGxqH3p2OX" at bounding box center [232, 25] width 357 height 19
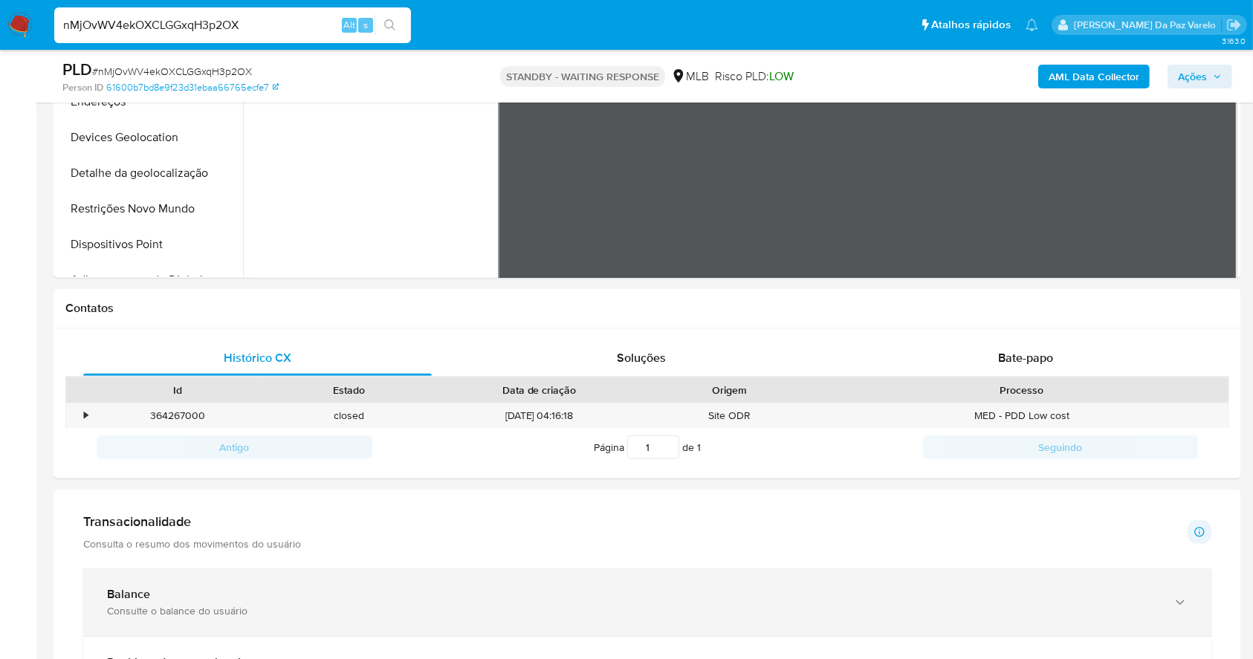
scroll to position [495, 0]
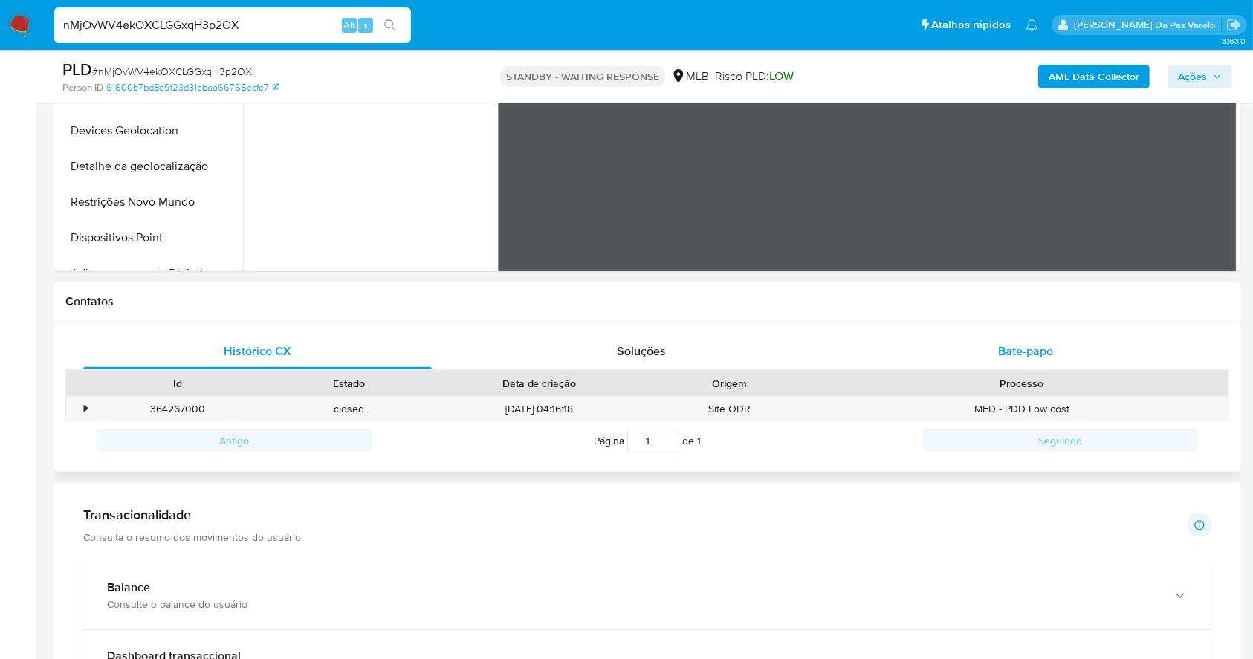
click at [1030, 350] on span "Bate-papo" at bounding box center [1025, 350] width 55 height 17
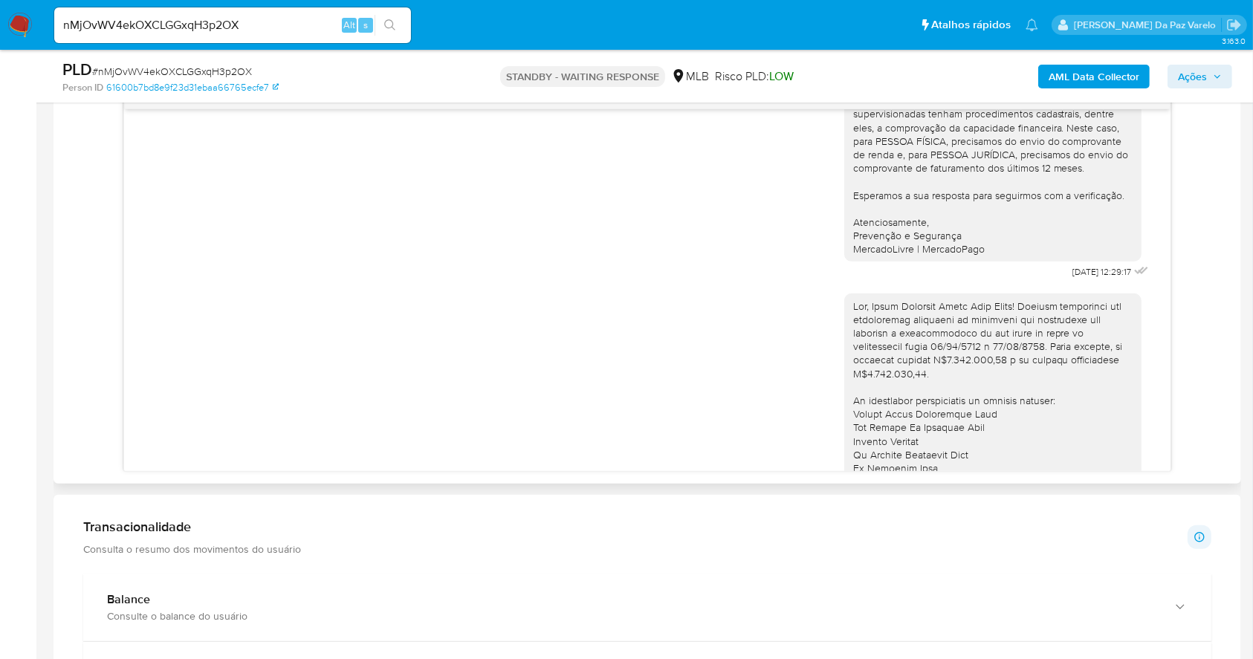
scroll to position [198, 0]
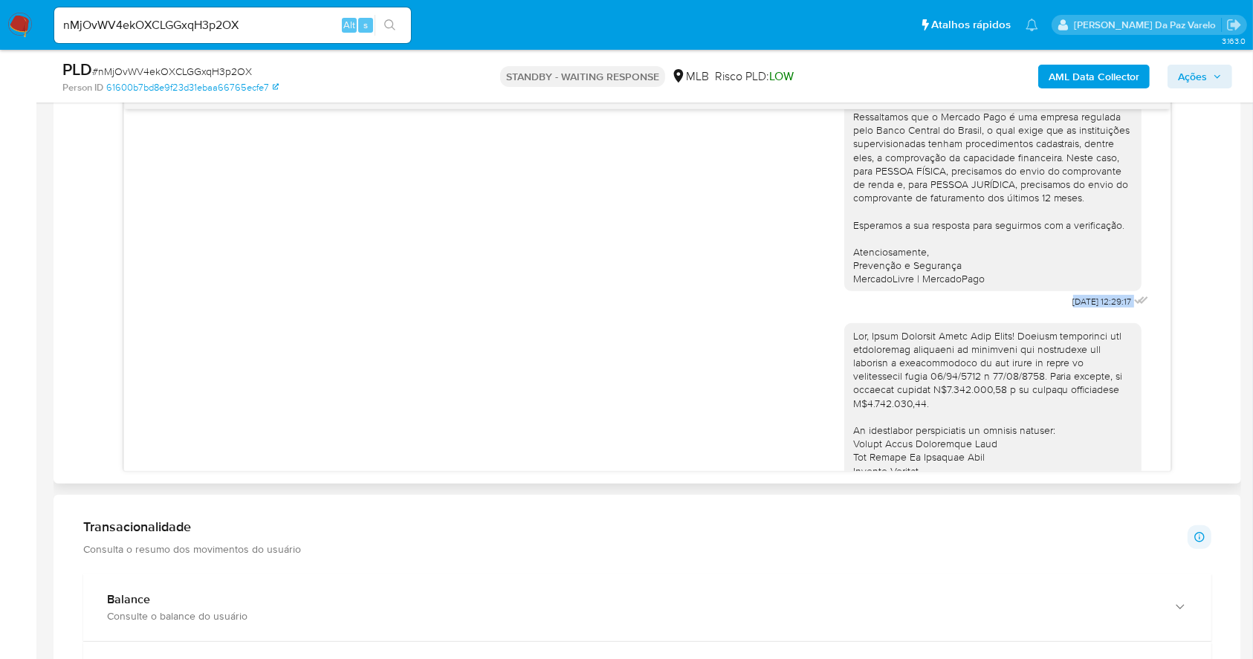
drag, startPoint x: 1034, startPoint y: 321, endPoint x: 1116, endPoint y: 316, distance: 81.8
click at [1116, 313] on div "Olá! Estamos realizando uma verificação adicional de segurança em contas de usu…" at bounding box center [998, 115] width 308 height 394
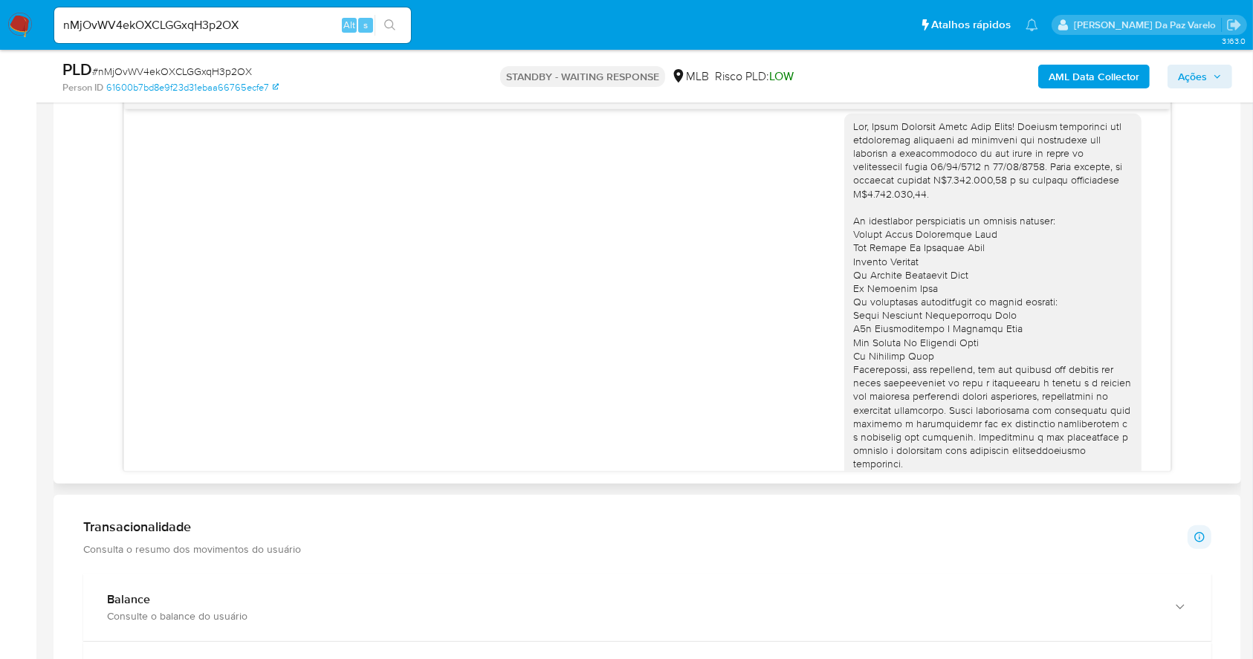
scroll to position [496, 0]
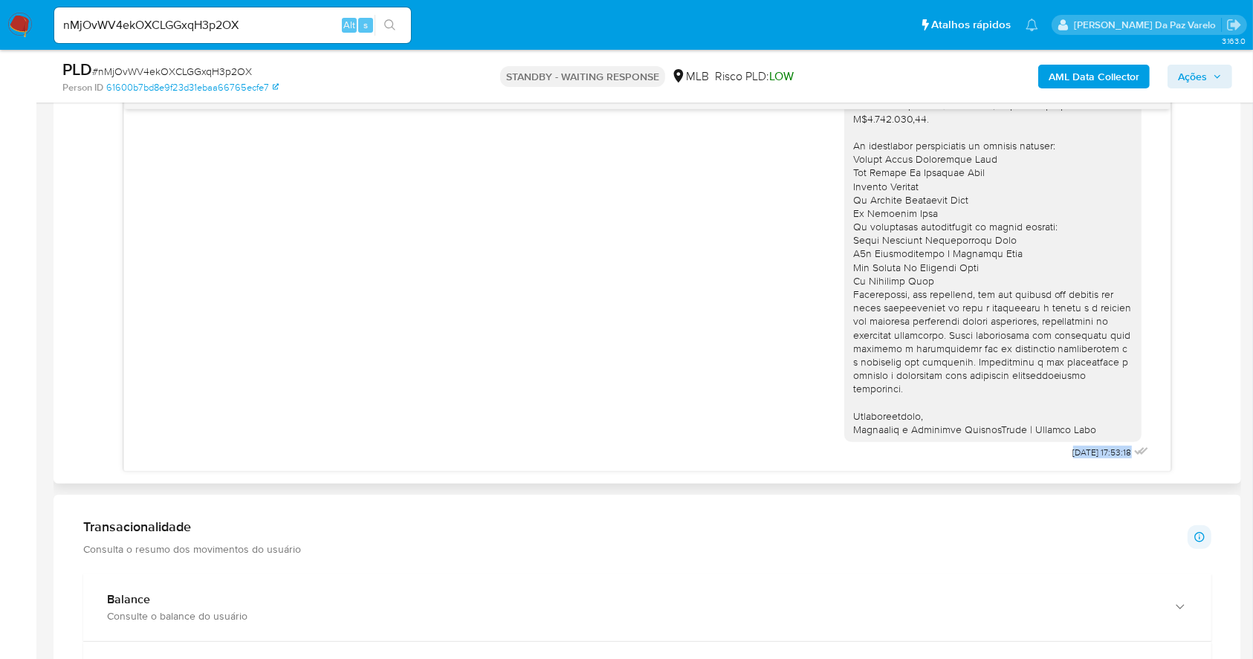
drag, startPoint x: 1052, startPoint y: 458, endPoint x: 1137, endPoint y: 450, distance: 85.8
click at [1137, 450] on div "Olá! Estamos realizando uma verificação adicional de segurança em contas de usu…" at bounding box center [646, 290] width 1045 height 362
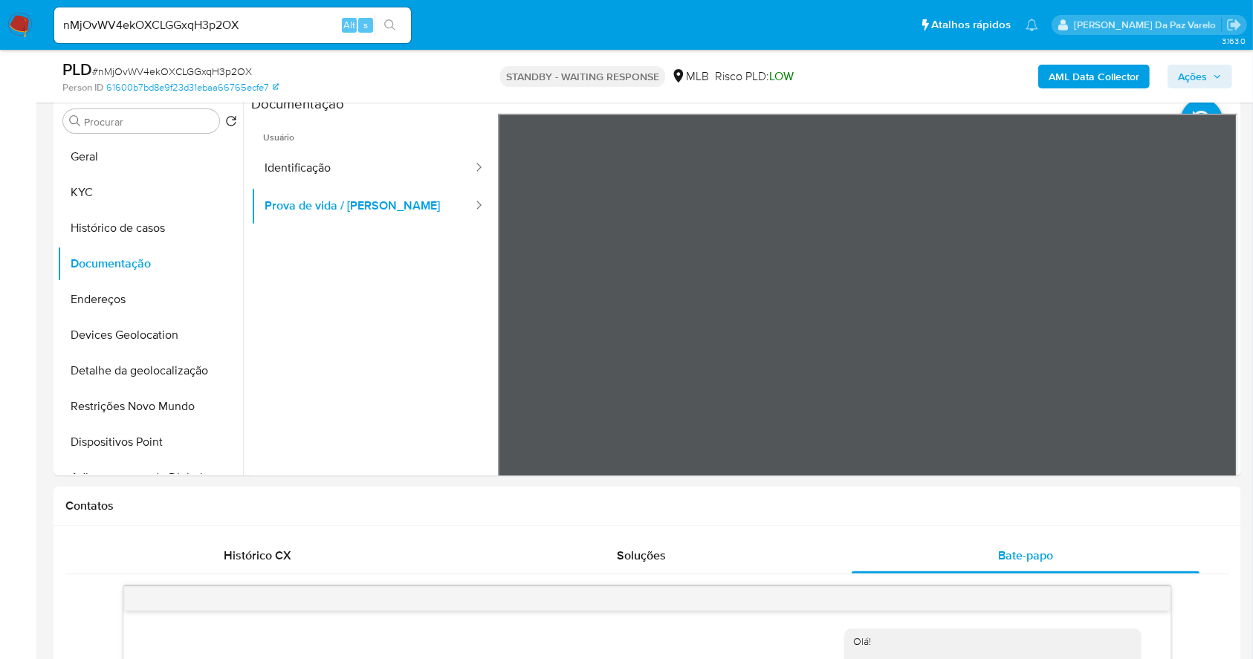
scroll to position [97, 0]
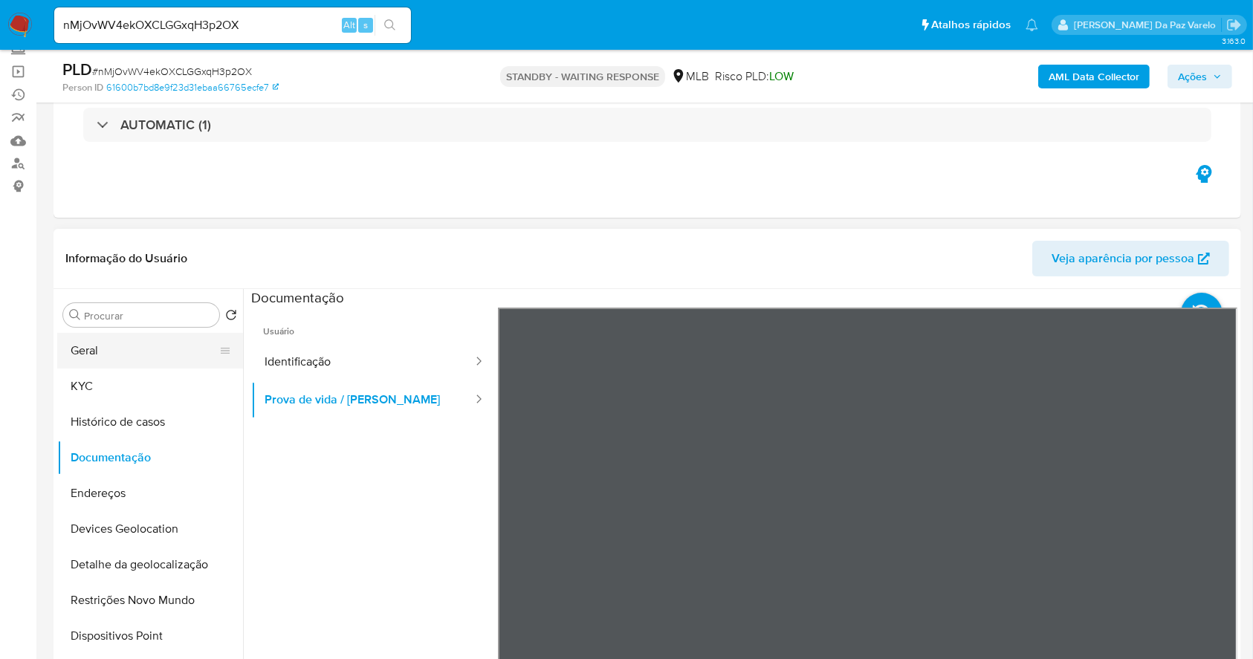
click at [122, 342] on button "Geral" at bounding box center [144, 351] width 174 height 36
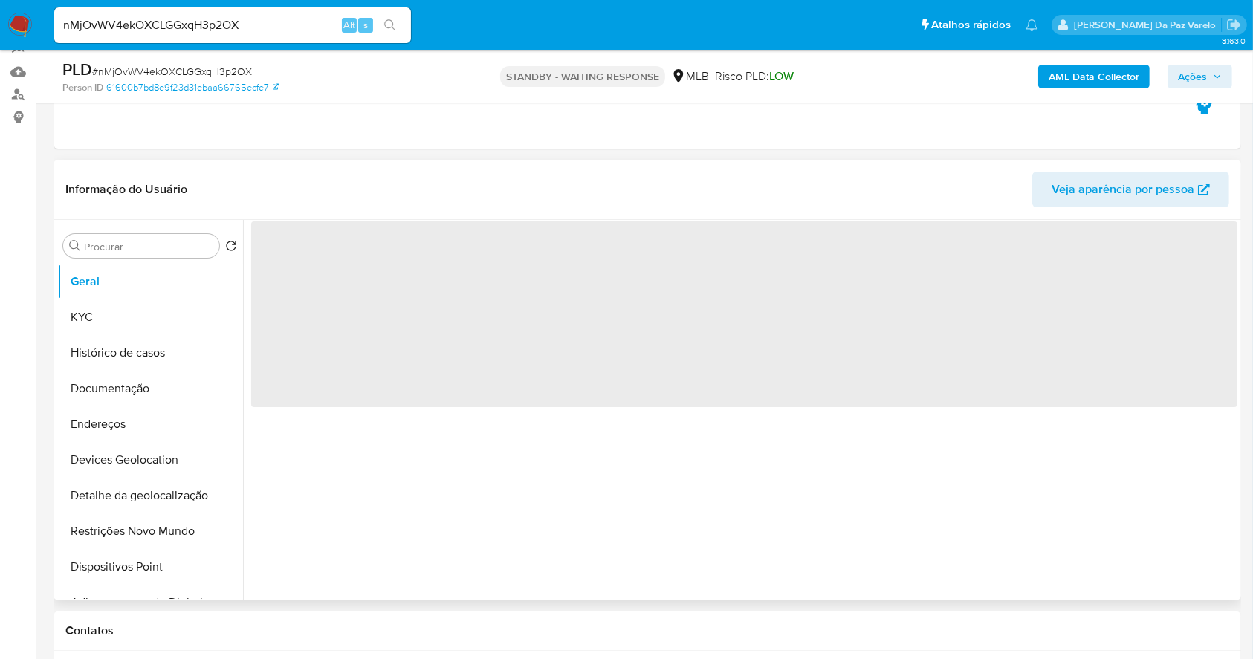
scroll to position [196, 0]
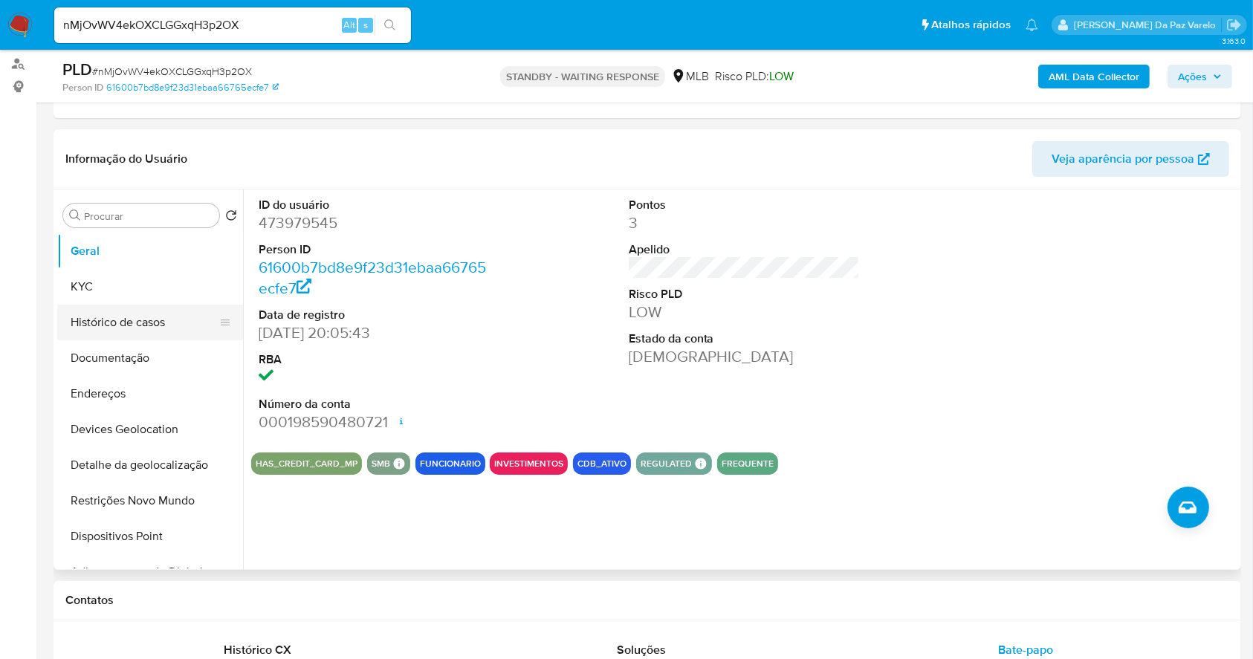
click at [156, 323] on button "Histórico de casos" at bounding box center [144, 323] width 174 height 36
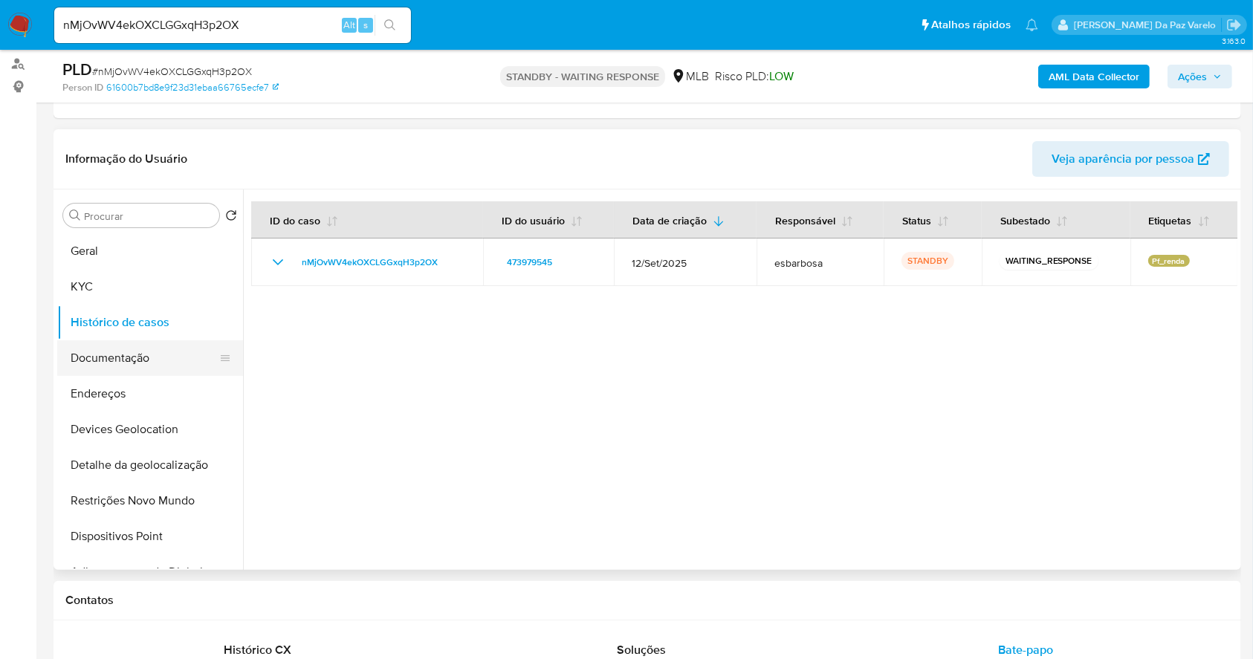
click at [193, 359] on button "Documentação" at bounding box center [144, 358] width 174 height 36
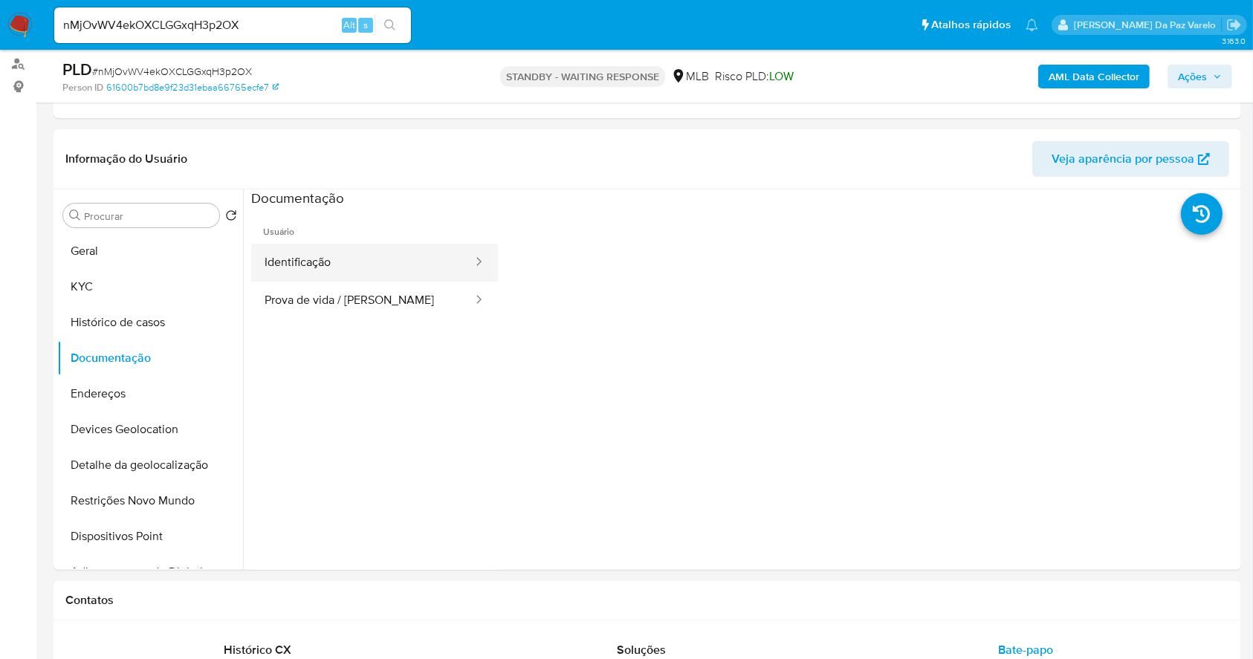
click at [373, 276] on button "Identificação" at bounding box center [362, 263] width 223 height 38
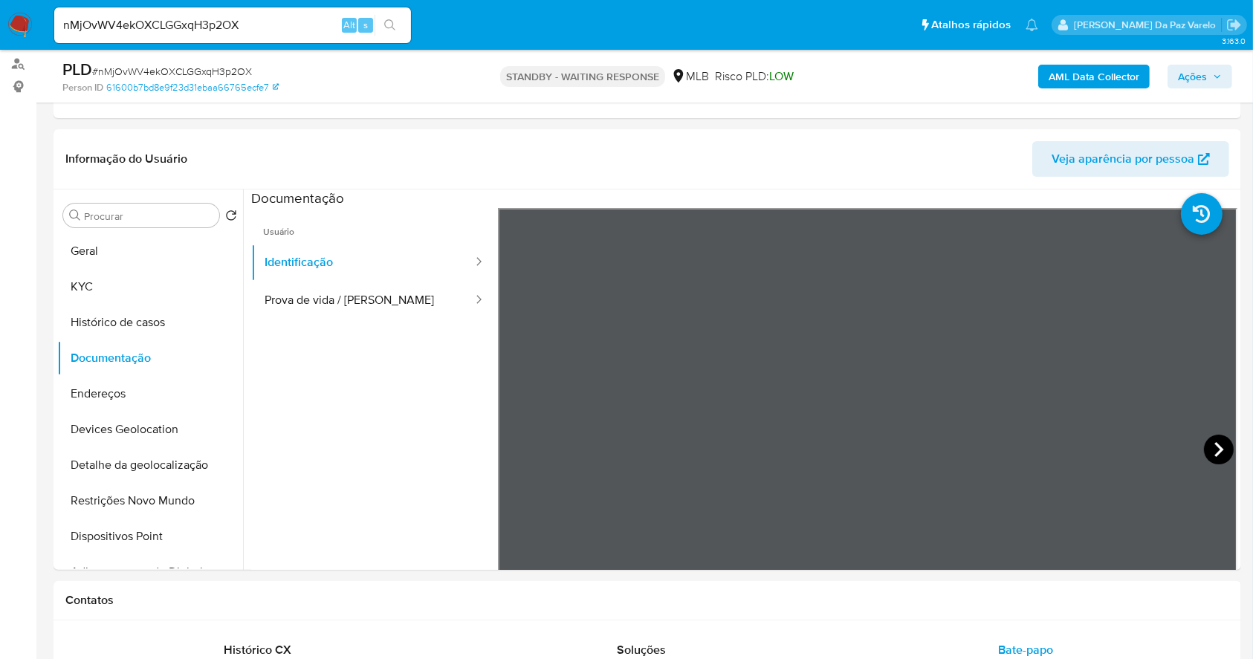
click at [1218, 444] on icon at bounding box center [1219, 450] width 30 height 30
click at [113, 286] on button "KYC" at bounding box center [144, 287] width 174 height 36
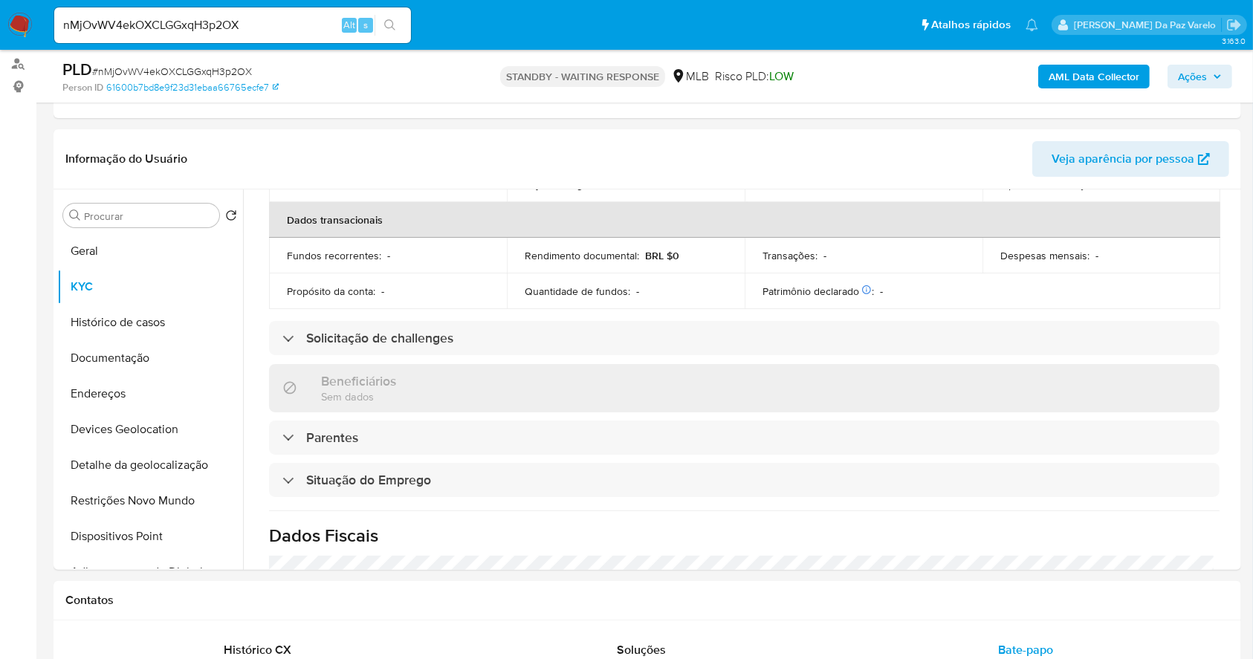
scroll to position [636, 0]
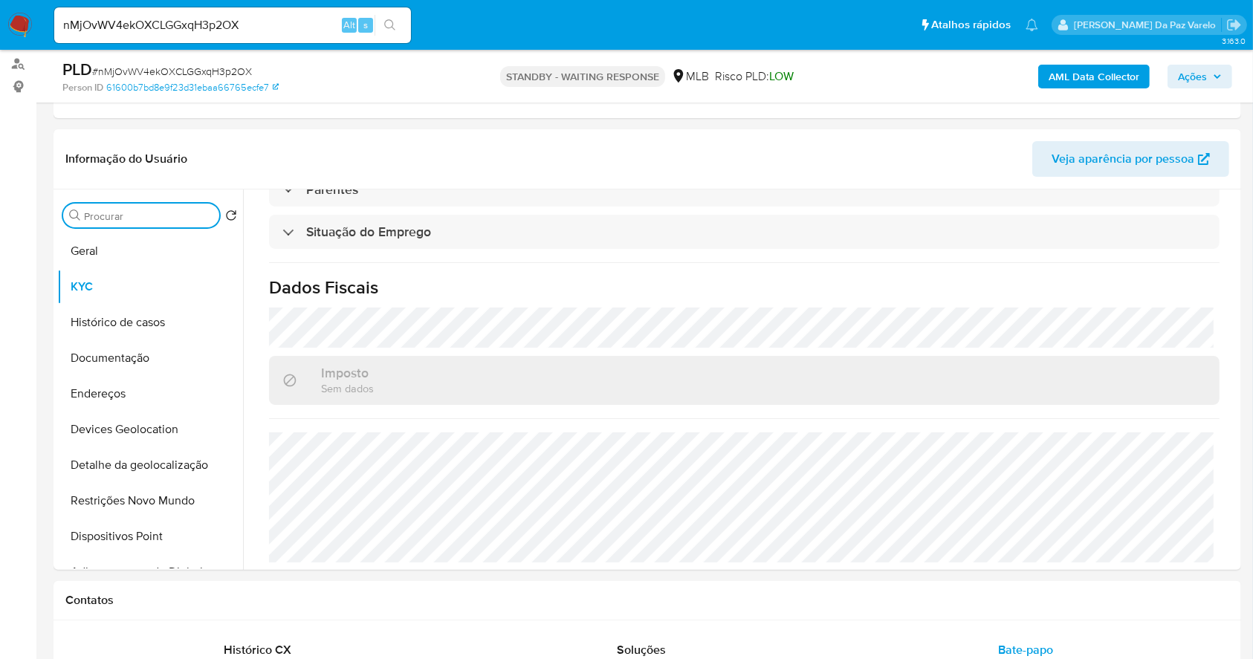
click at [171, 220] on input "Procurar" at bounding box center [148, 216] width 129 height 13
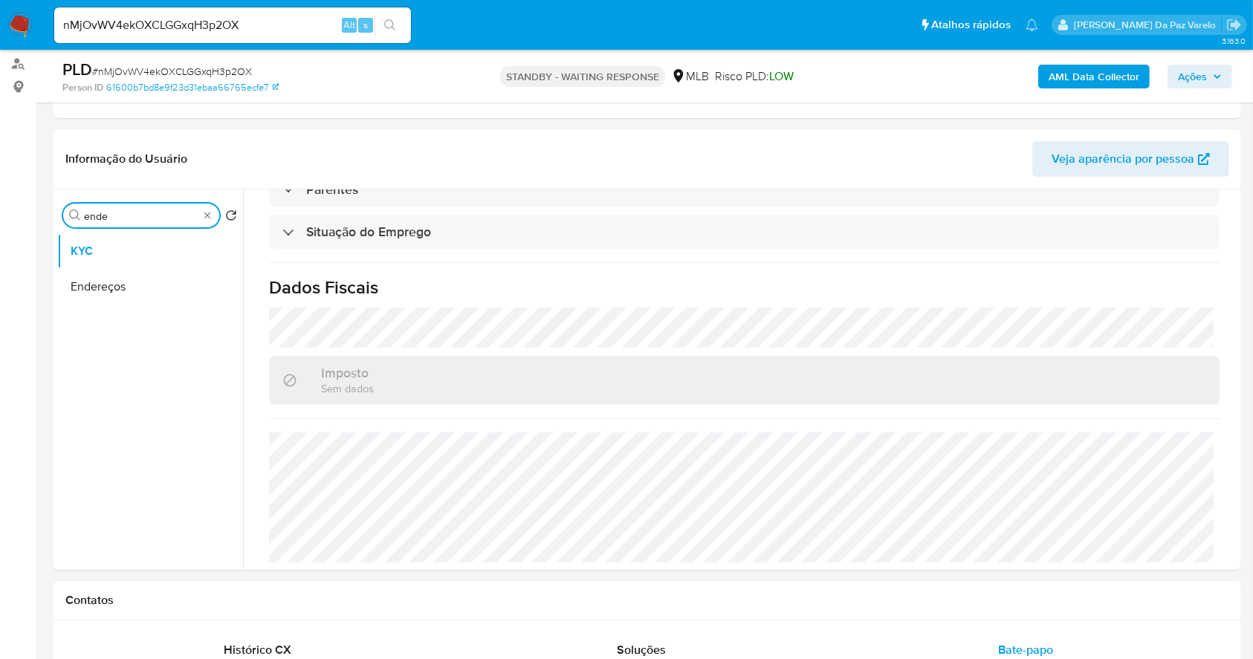
type input "ende"
click at [94, 288] on button "Endereços" at bounding box center [150, 287] width 186 height 36
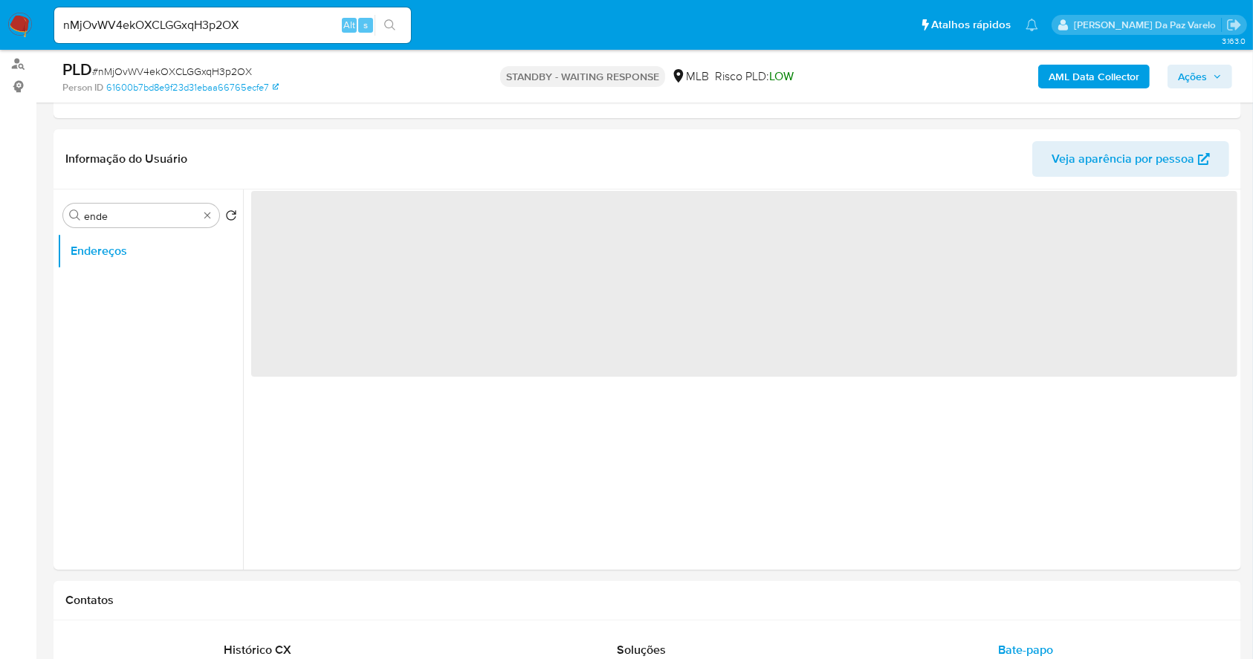
scroll to position [0, 0]
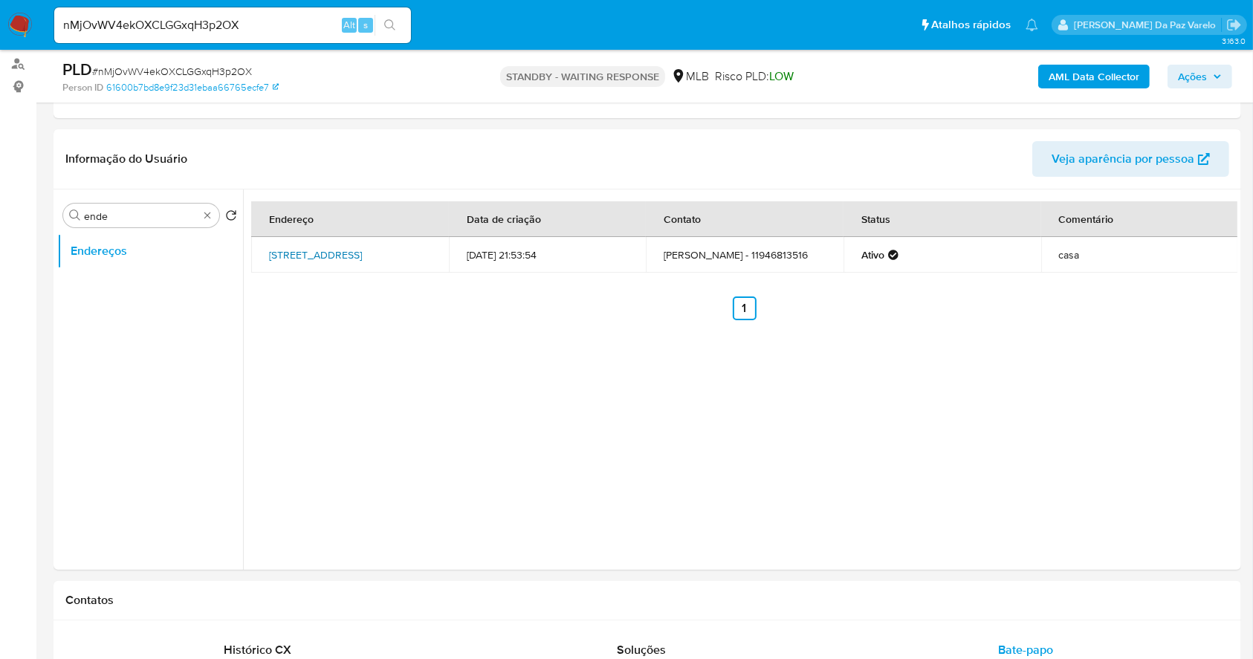
click at [362, 247] on link "Rua Barretos 209, Cajamar, São Paulo, 07756615, Brasil 209" at bounding box center [315, 254] width 93 height 15
click at [1059, 250] on td "casa" at bounding box center [1140, 255] width 198 height 36
drag, startPoint x: 1059, startPoint y: 250, endPoint x: 980, endPoint y: 260, distance: 80.1
click at [1060, 250] on td "casa" at bounding box center [1140, 255] width 198 height 36
drag, startPoint x: 266, startPoint y: 247, endPoint x: 298, endPoint y: 267, distance: 37.7
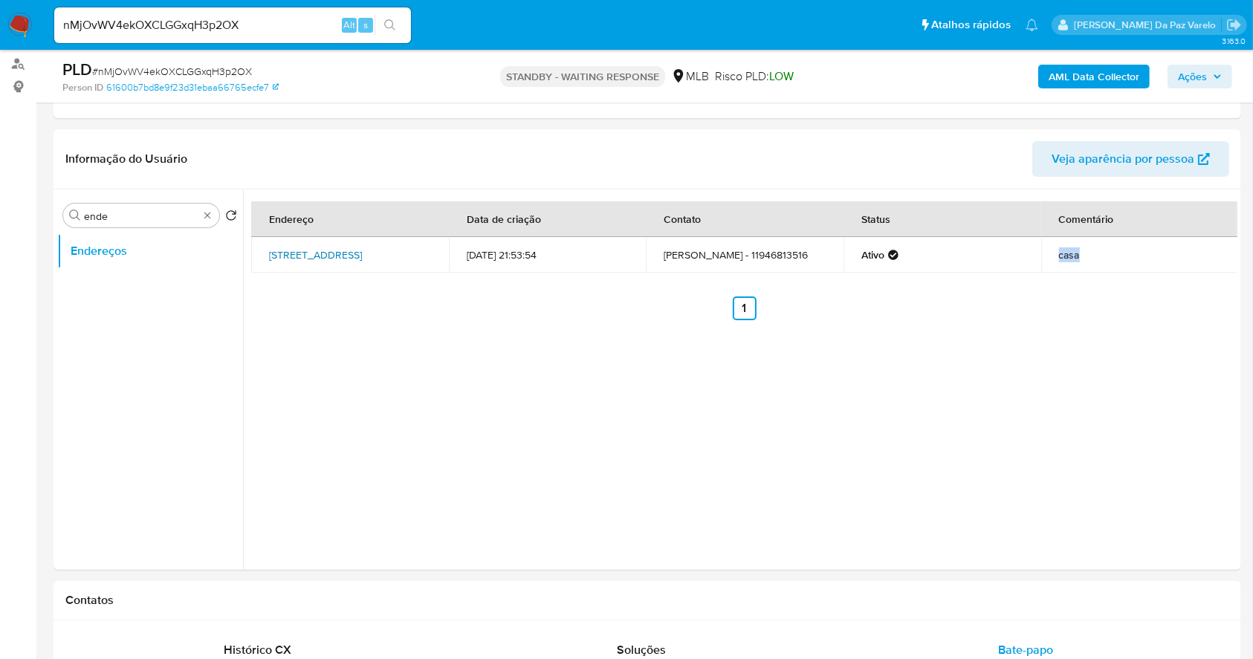
click at [298, 267] on td "Rua Barretos 209, Cajamar, São Paulo, 07756615, Brasil 209" at bounding box center [350, 255] width 198 height 36
copy link "Rua Barretos 209, Cajamar, São Paulo,"
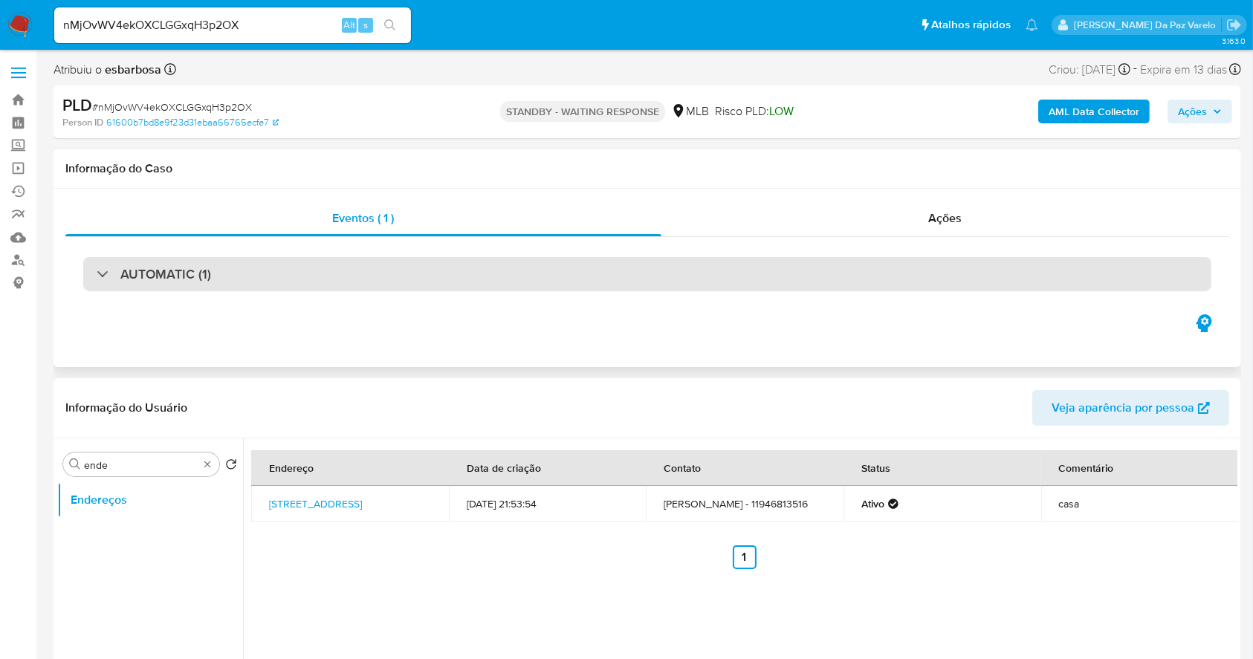
drag, startPoint x: 146, startPoint y: 252, endPoint x: 145, endPoint y: 274, distance: 22.3
click at [148, 253] on div "AUTOMATIC (1)" at bounding box center [646, 274] width 1163 height 74
click at [147, 274] on h3 "AUTOMATIC (1)" at bounding box center [165, 274] width 91 height 16
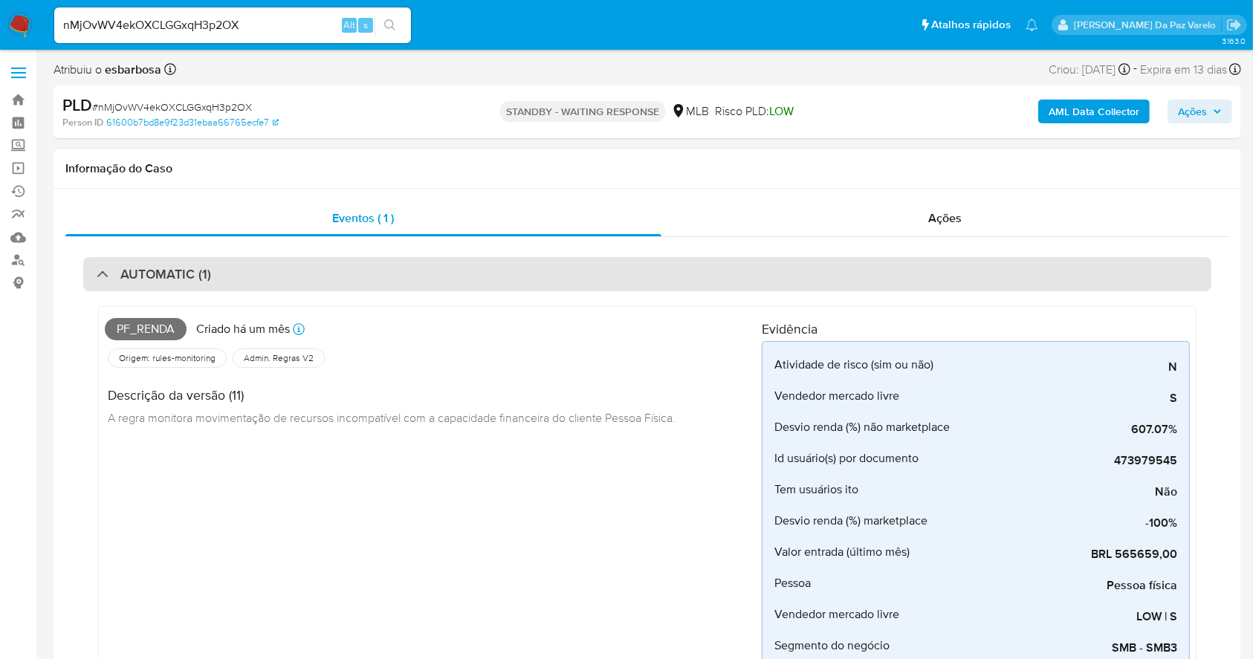
click at [103, 270] on div "AUTOMATIC (1)" at bounding box center [154, 274] width 114 height 16
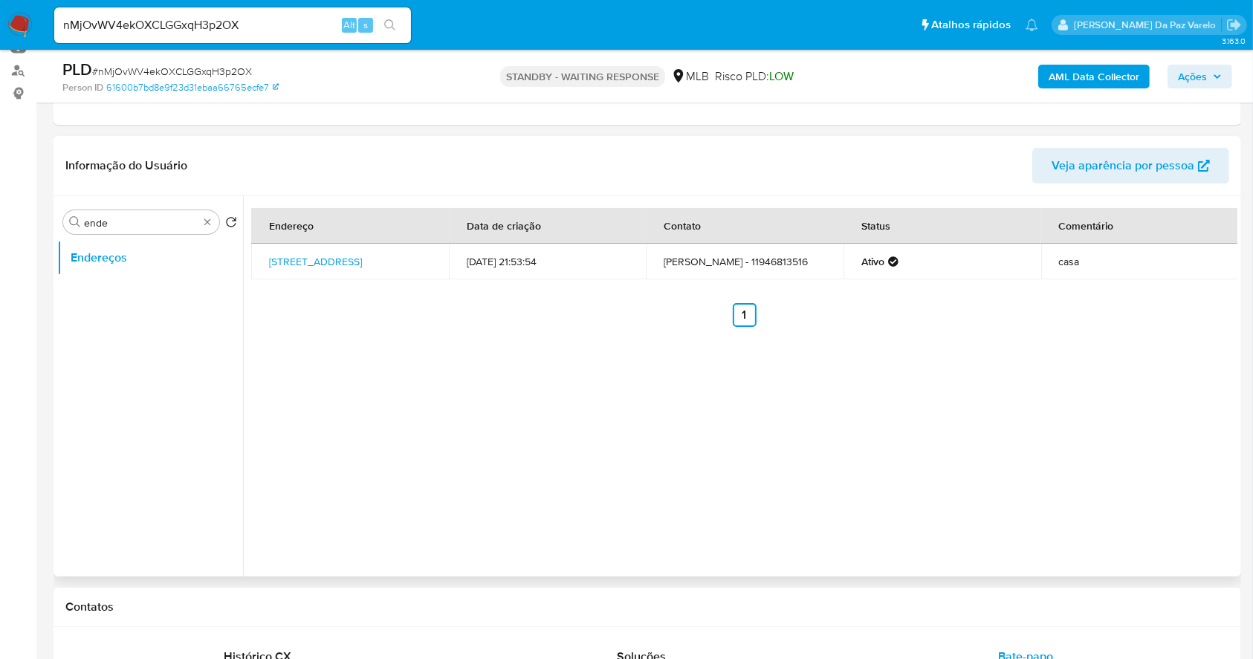
scroll to position [198, 0]
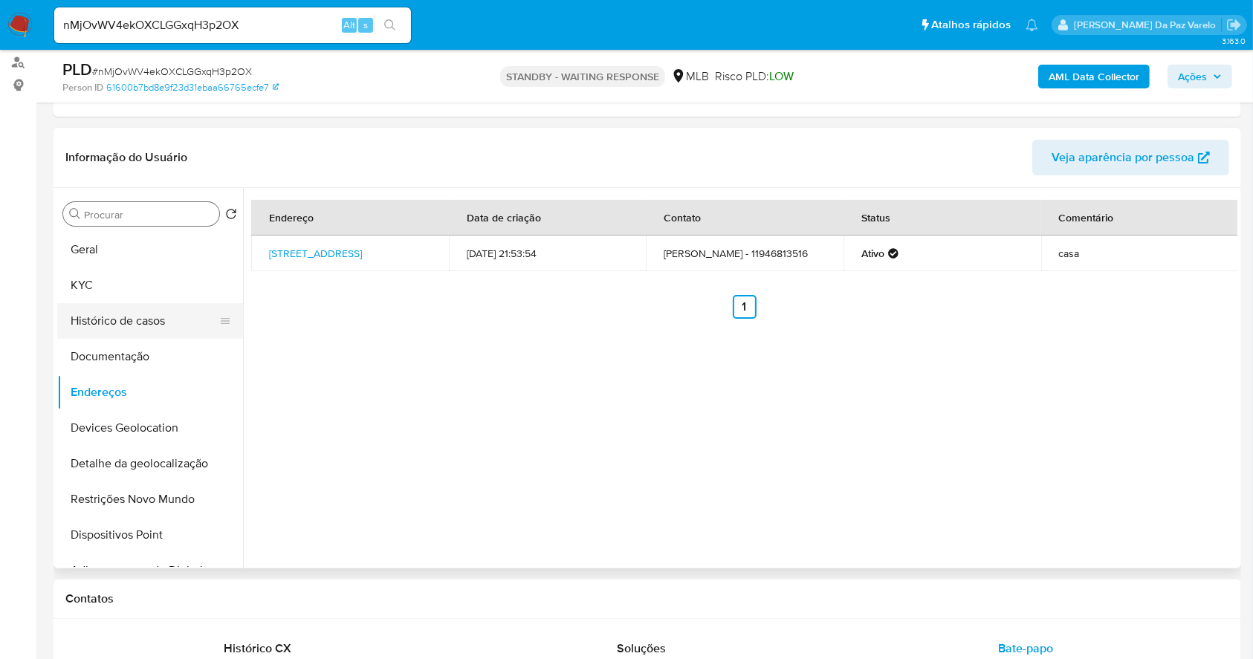
click at [163, 325] on button "Histórico de casos" at bounding box center [144, 321] width 174 height 36
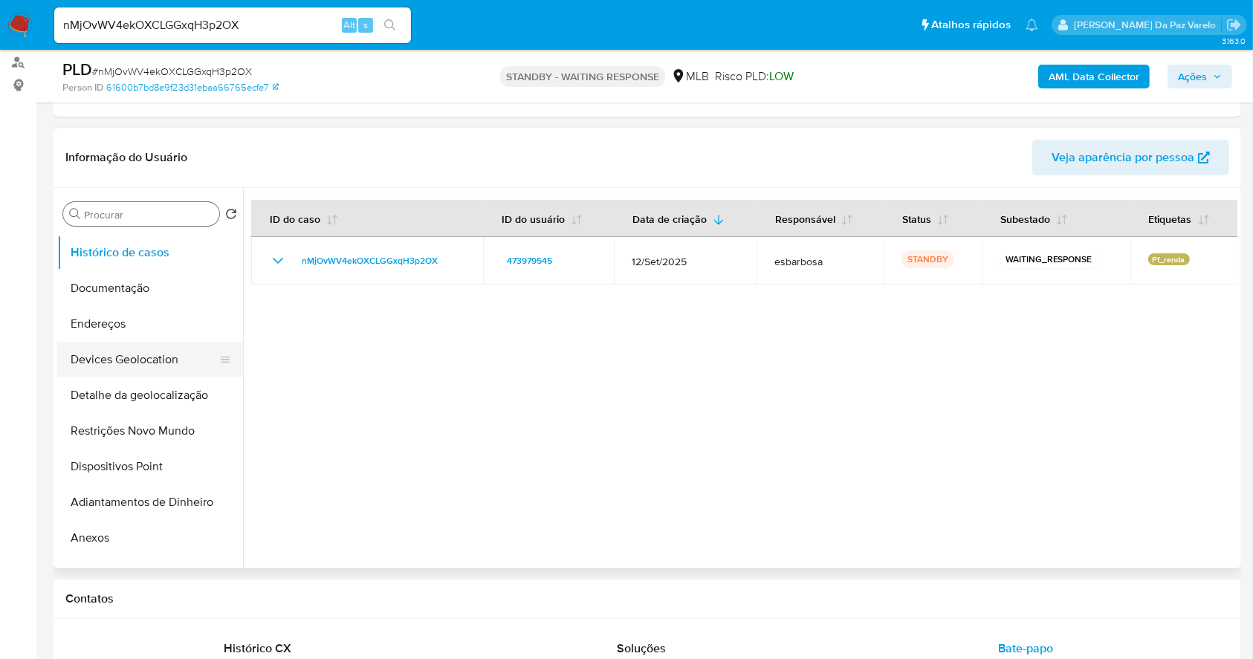
scroll to position [99, 0]
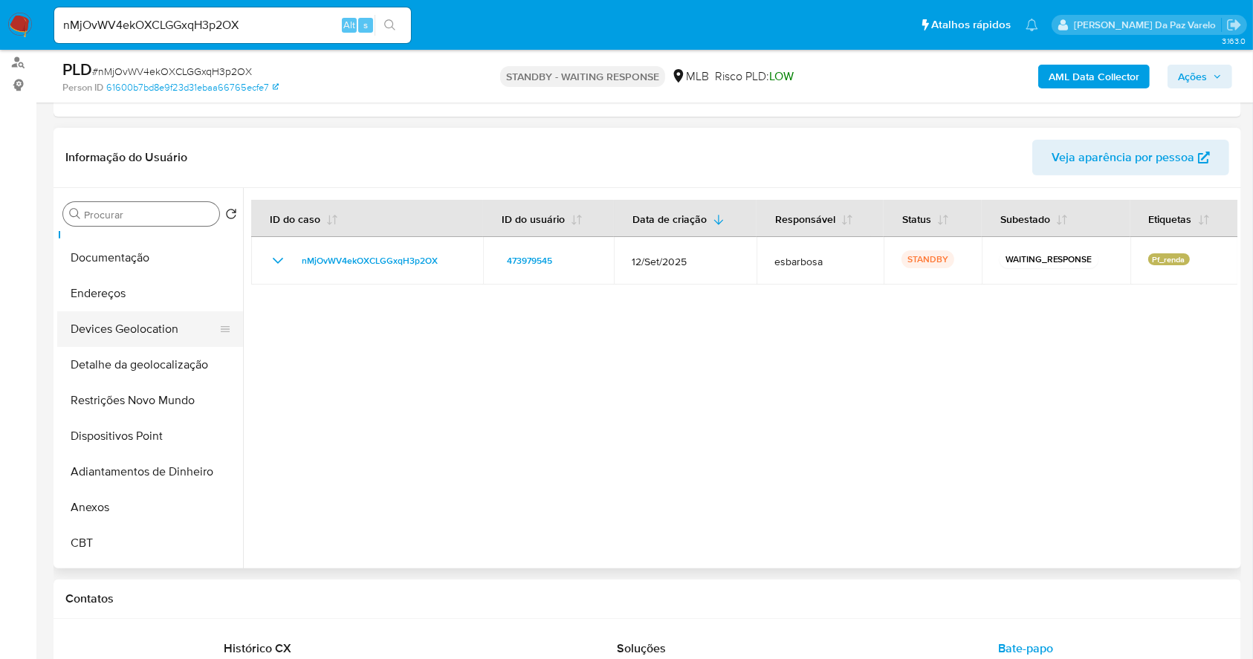
click at [164, 324] on button "Devices Geolocation" at bounding box center [144, 329] width 174 height 36
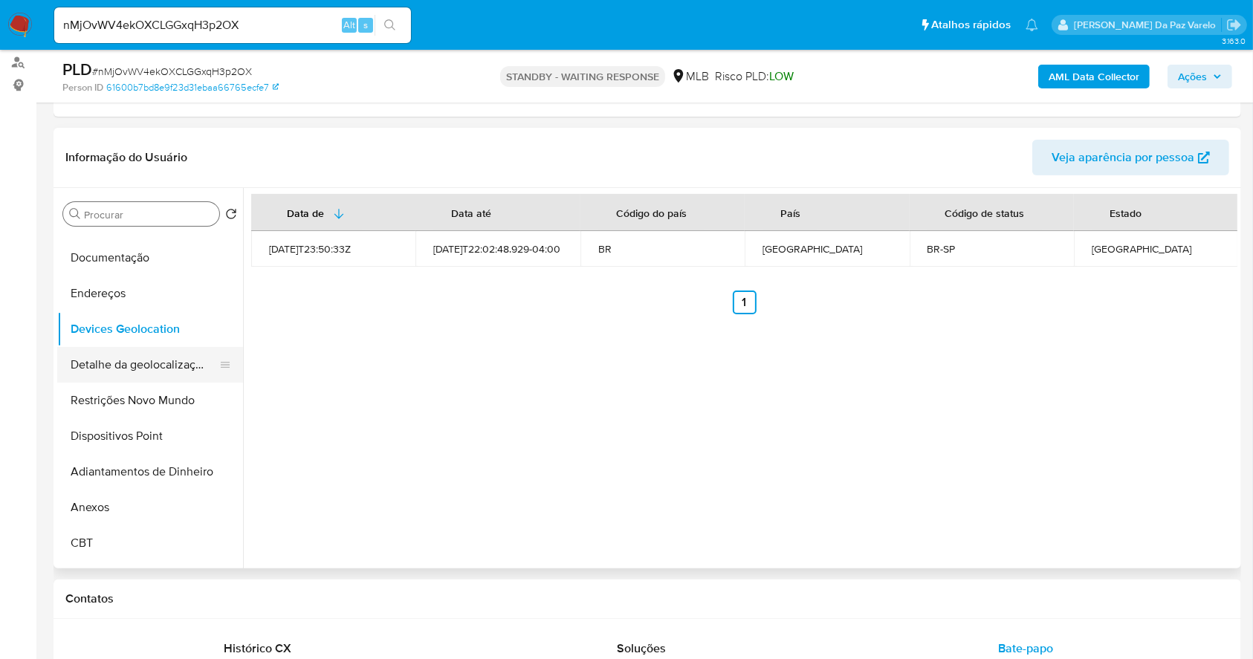
click at [178, 360] on button "Detalhe da geolocalização" at bounding box center [144, 365] width 174 height 36
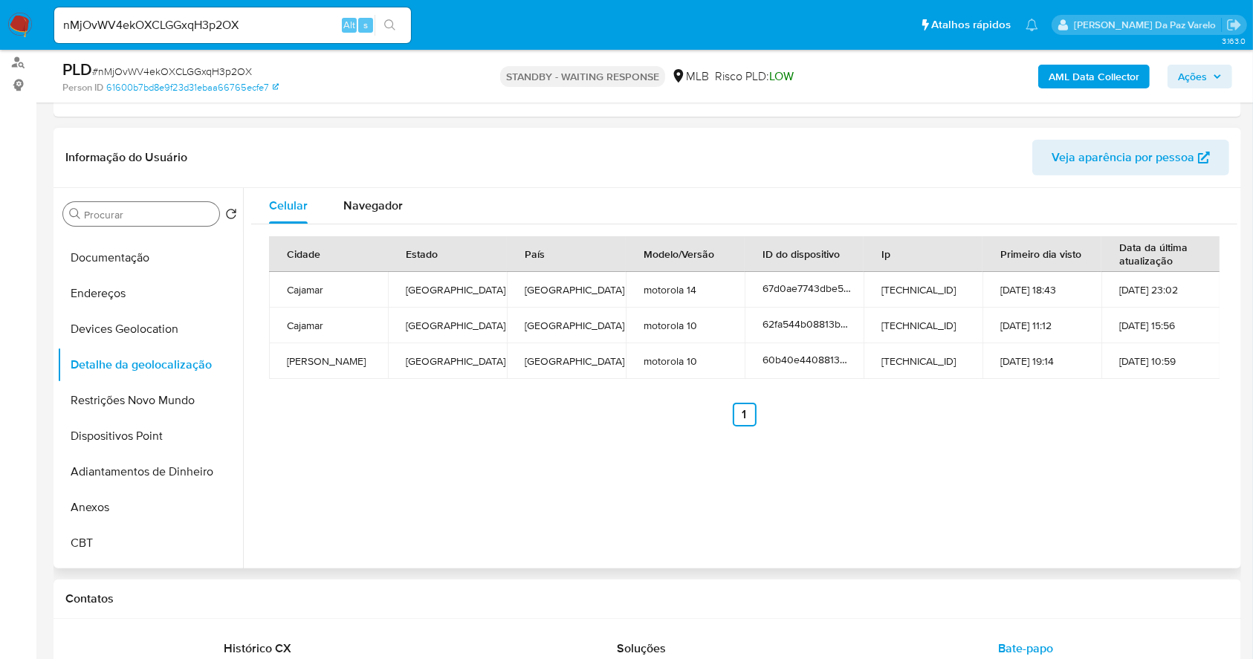
click at [303, 308] on td "Cajamar" at bounding box center [328, 326] width 119 height 36
click at [318, 337] on td "Cajamar" at bounding box center [328, 326] width 119 height 36
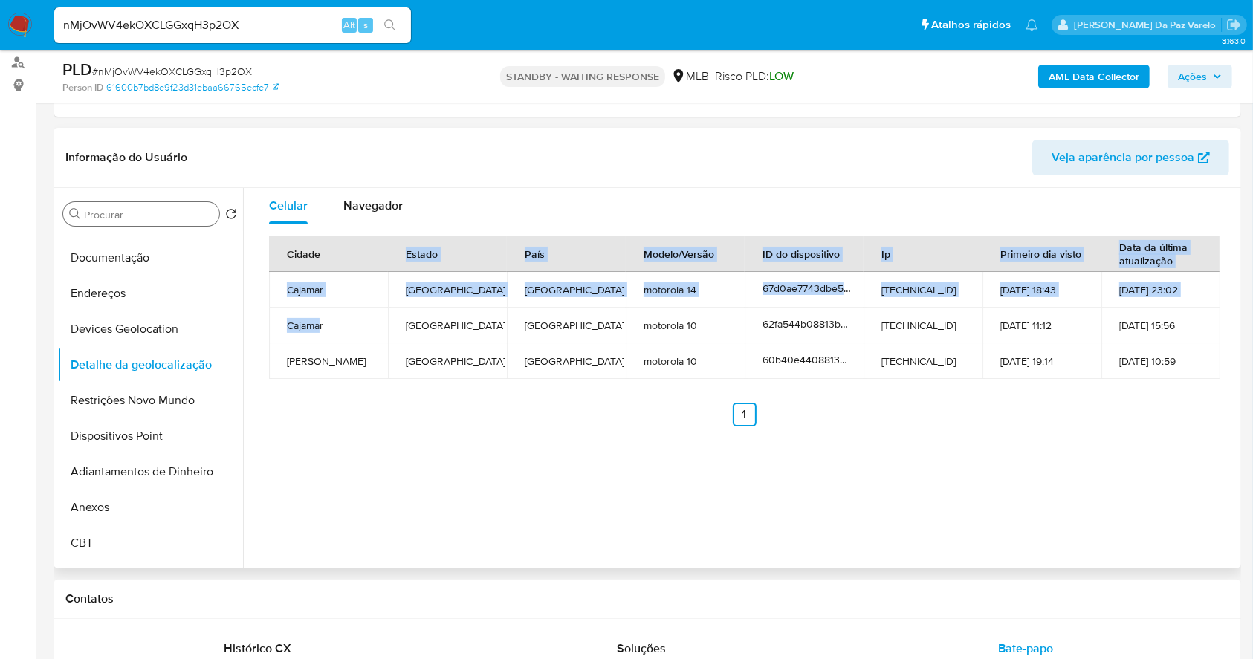
drag, startPoint x: 325, startPoint y: 255, endPoint x: 321, endPoint y: 311, distance: 56.6
click at [321, 311] on table "Cidade Estado País Modelo/Versão ID do dispositivo Ip Primeiro dia visto Data d…" at bounding box center [744, 307] width 951 height 143
click at [321, 311] on td "Cajamar" at bounding box center [328, 326] width 119 height 36
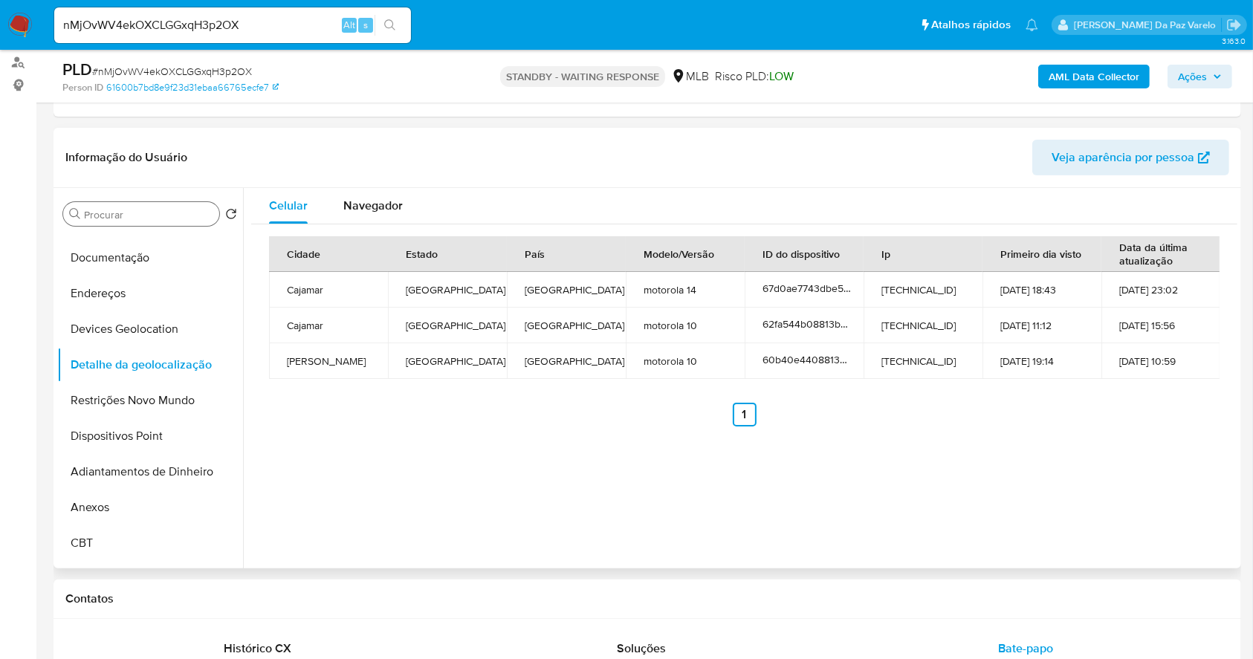
click at [688, 288] on td "motorola 14" at bounding box center [685, 290] width 119 height 36
click at [686, 288] on td "motorola 14" at bounding box center [685, 290] width 119 height 36
click at [190, 413] on button "Restrições Novo Mundo" at bounding box center [144, 401] width 174 height 36
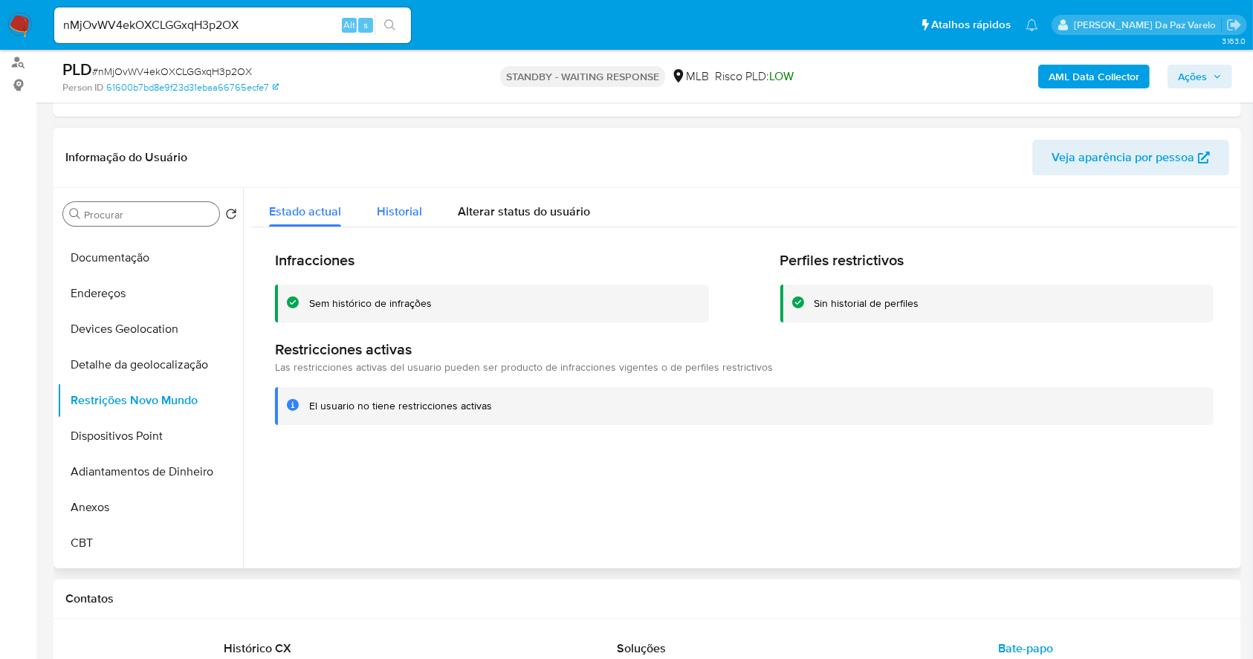
click at [389, 207] on span "Historial" at bounding box center [399, 211] width 45 height 17
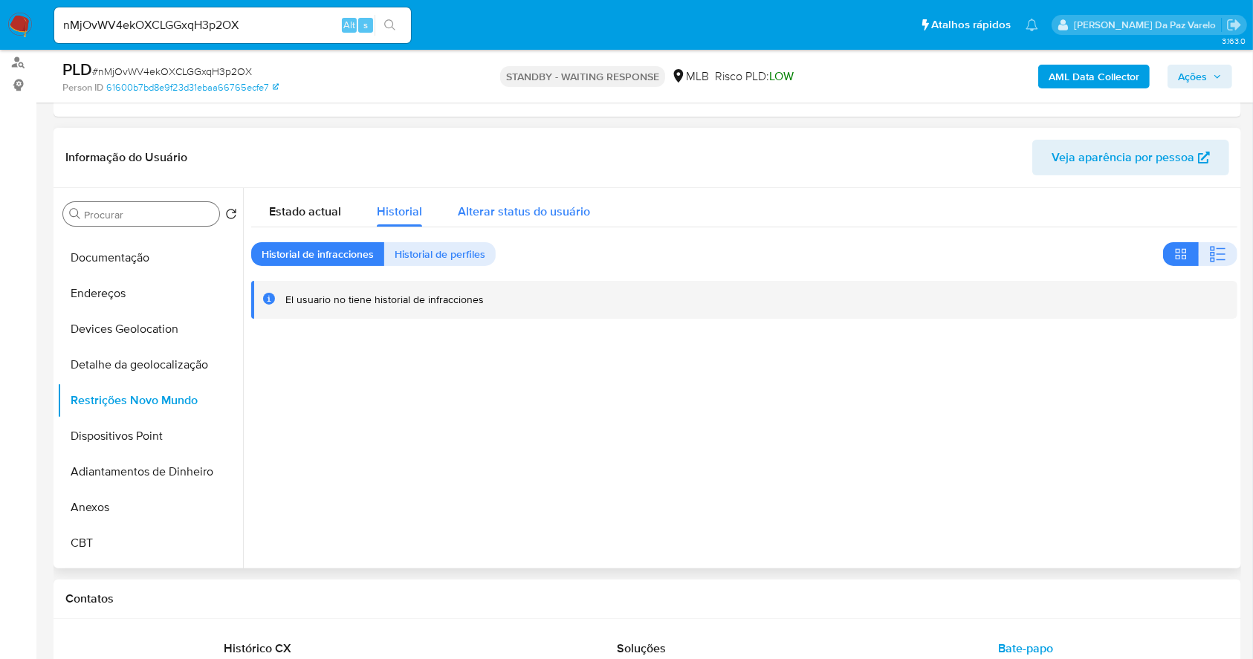
drag, startPoint x: 488, startPoint y: 204, endPoint x: 487, endPoint y: 211, distance: 7.6
click at [493, 205] on span "Alterar status do usuário" at bounding box center [524, 211] width 132 height 17
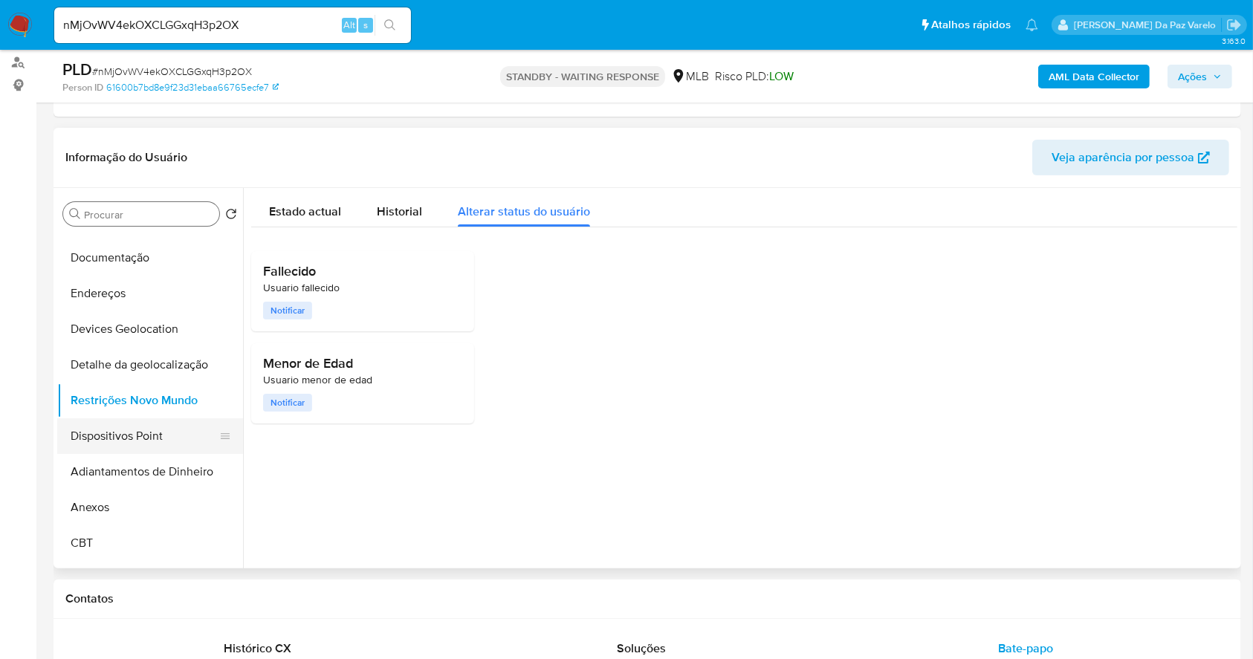
click at [153, 437] on button "Dispositivos Point" at bounding box center [144, 436] width 174 height 36
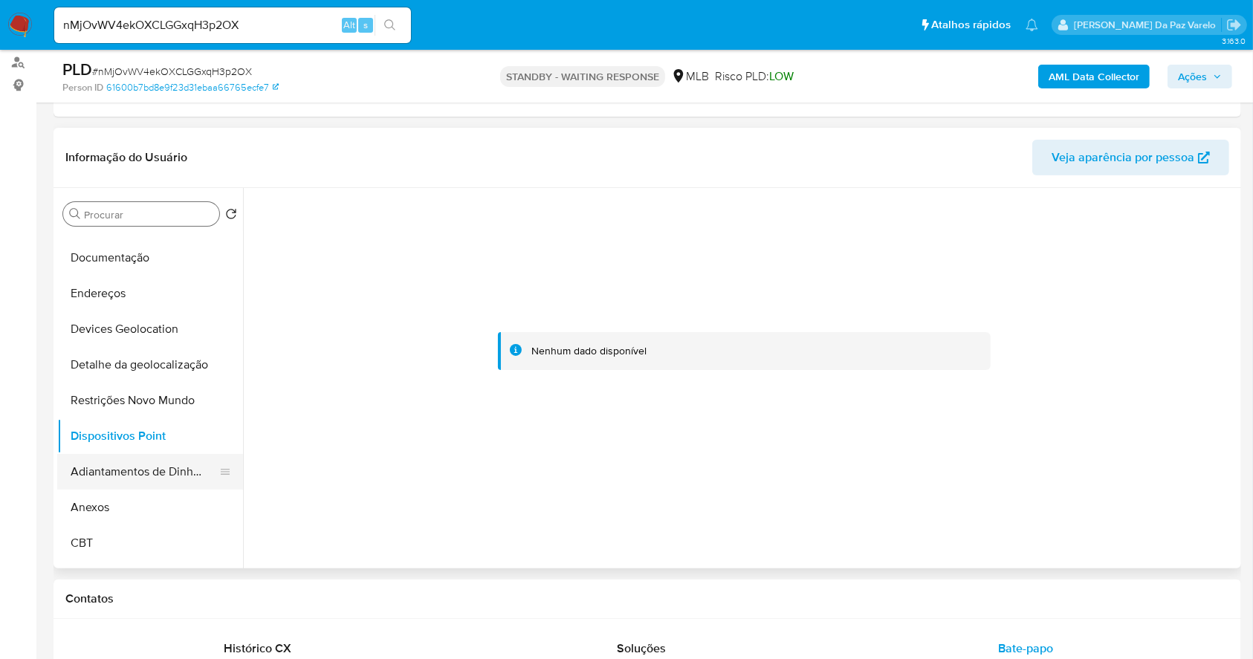
click at [183, 473] on button "Adiantamentos de Dinheiro" at bounding box center [144, 472] width 174 height 36
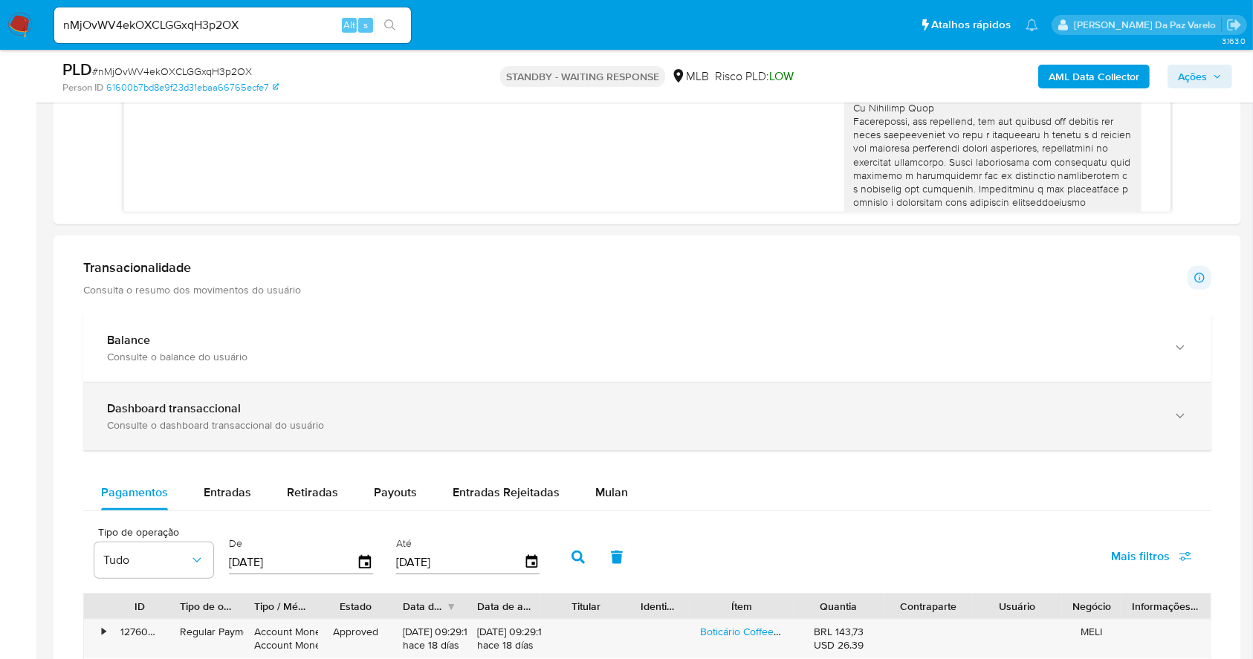
scroll to position [1089, 0]
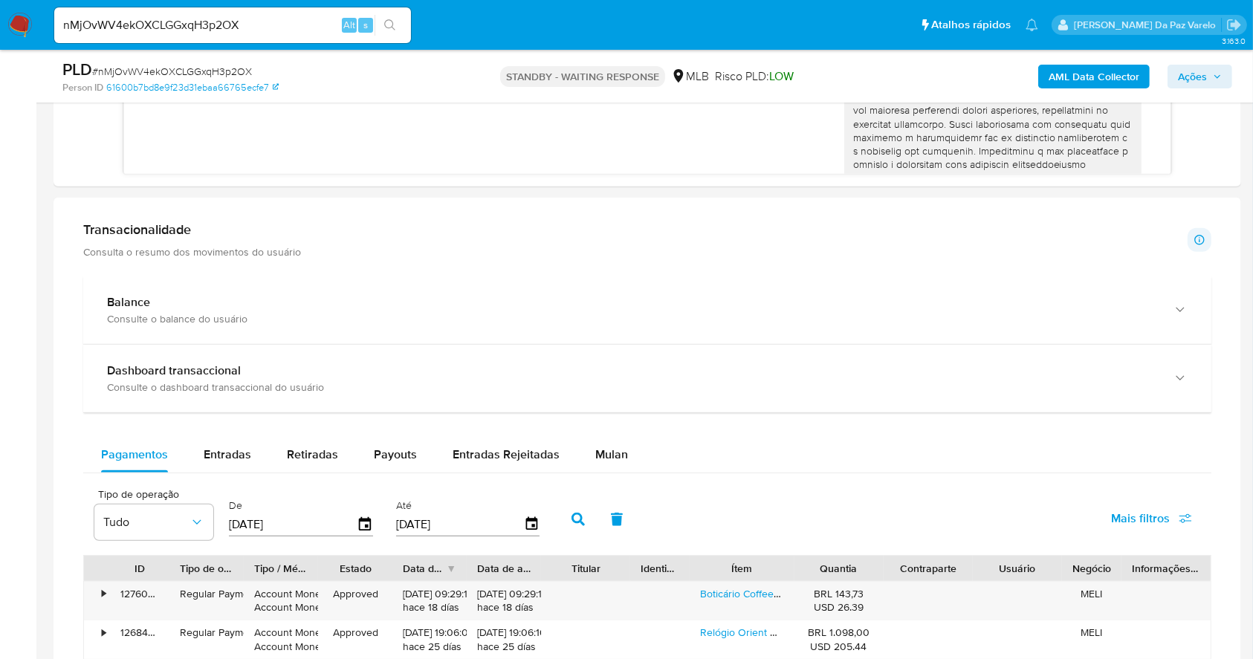
click at [181, 256] on p "Consulta o resumo dos movimentos do usuário" at bounding box center [192, 251] width 218 height 13
click at [137, 246] on p "Consulta o resumo dos movimentos do usuário" at bounding box center [192, 251] width 218 height 13
click at [131, 236] on h1 "Transacionalidade" at bounding box center [192, 229] width 218 height 16
click at [149, 233] on h1 "Transacionalidade" at bounding box center [192, 229] width 218 height 16
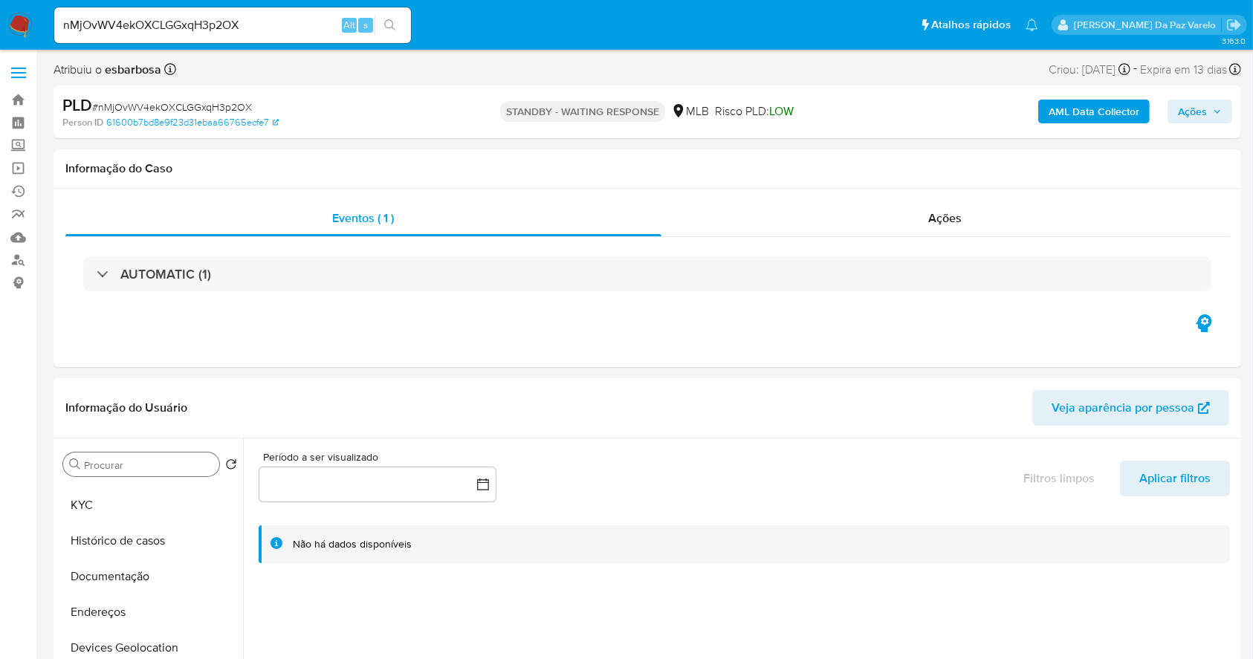
scroll to position [0, 0]
click at [153, 465] on input "Procurar" at bounding box center [148, 464] width 129 height 13
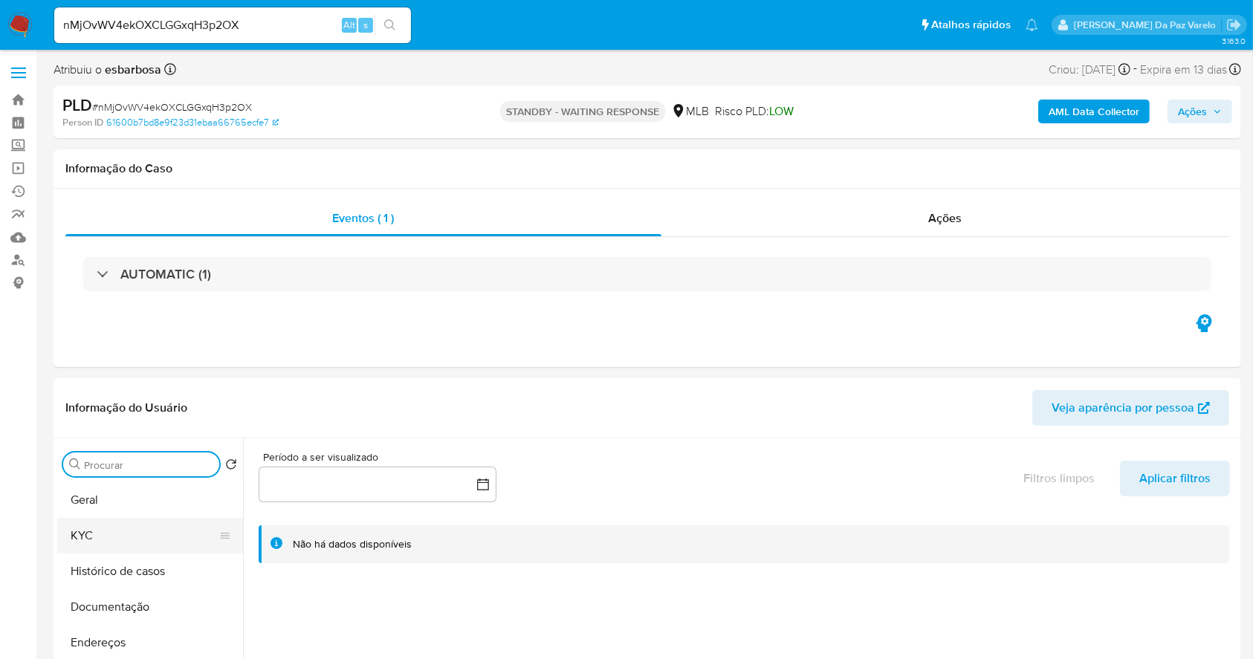
drag, startPoint x: 79, startPoint y: 537, endPoint x: 160, endPoint y: 526, distance: 81.7
click at [77, 538] on button "KYC" at bounding box center [144, 536] width 174 height 36
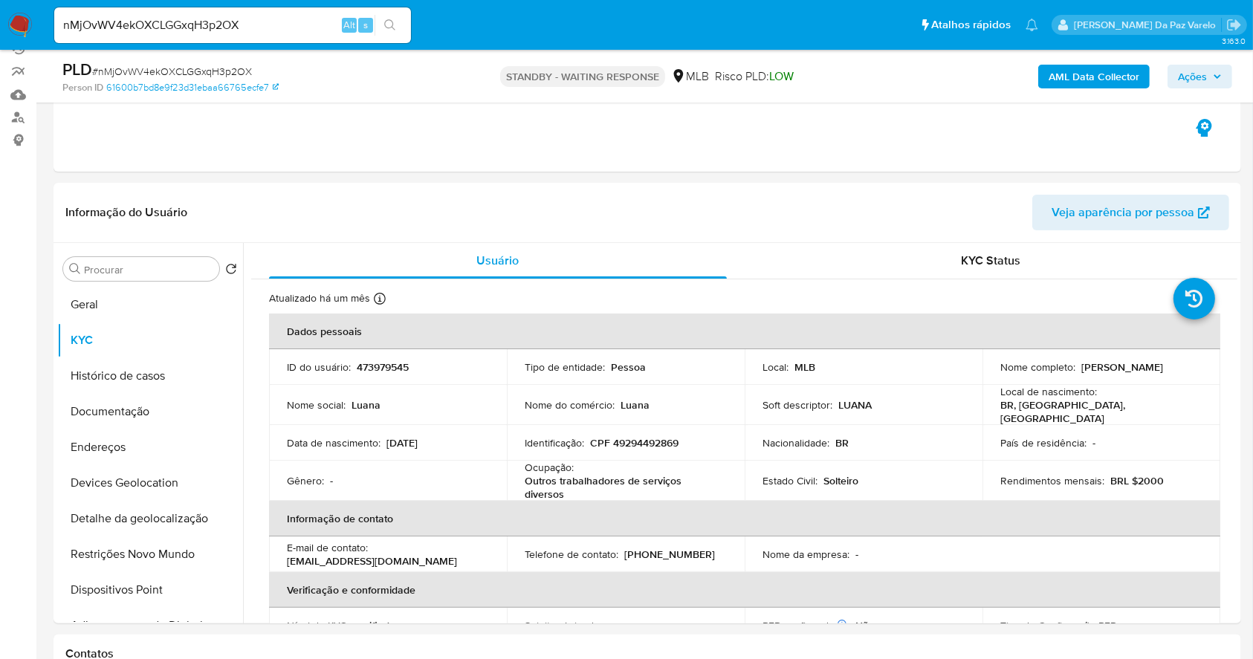
click at [639, 412] on td "Nome do comércio : Luana" at bounding box center [626, 405] width 238 height 40
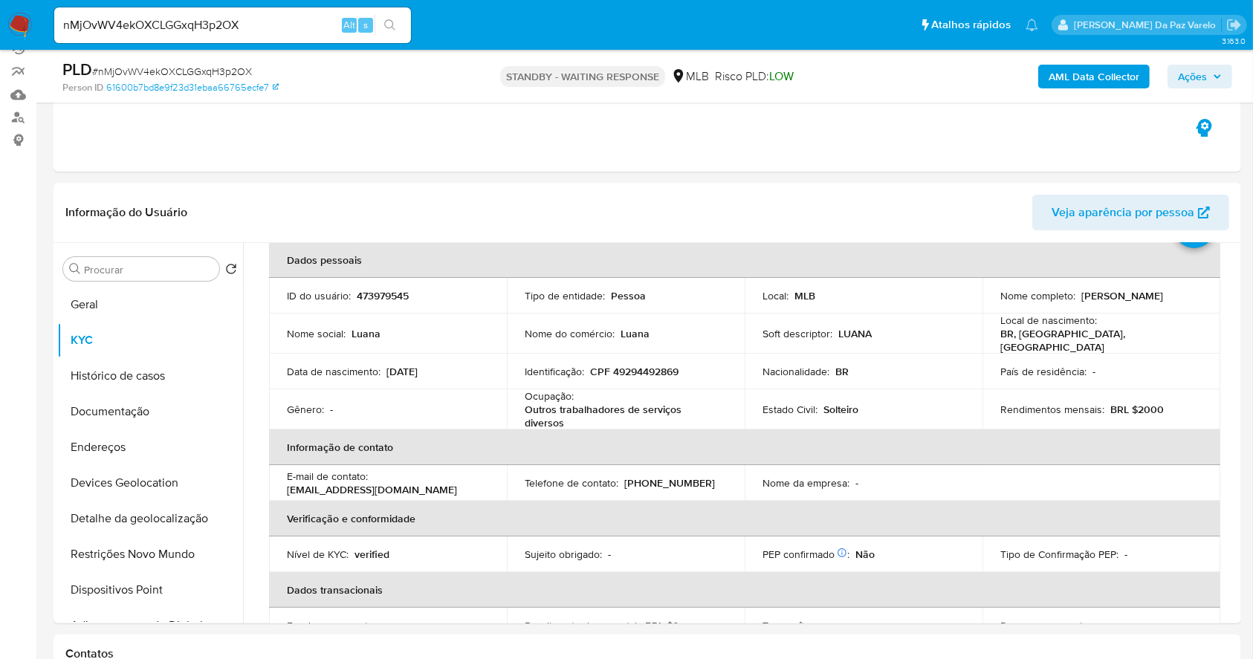
scroll to position [99, 0]
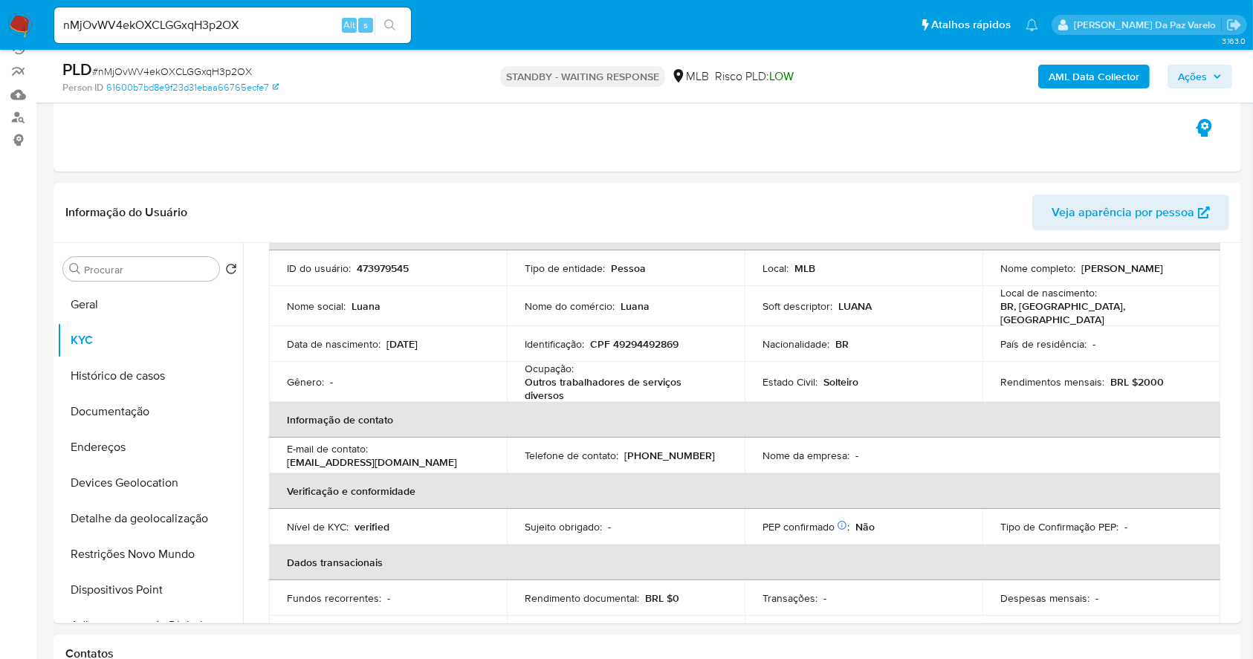
click at [383, 455] on p "lc5208298@gmail.com" at bounding box center [372, 461] width 170 height 13
drag, startPoint x: 383, startPoint y: 454, endPoint x: 481, endPoint y: 451, distance: 98.1
click at [481, 451] on div "E-mail de contato : lc5208298@gmail.com" at bounding box center [388, 455] width 202 height 27
copy p "lc5208298@gmail.com"
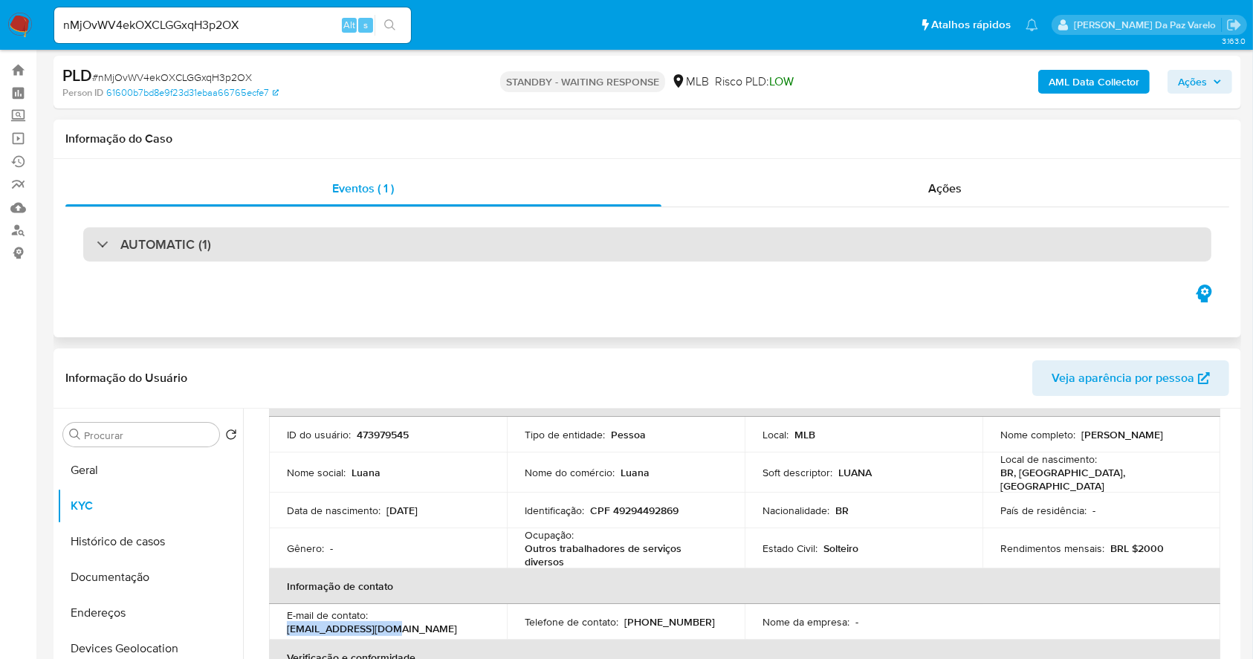
scroll to position [0, 0]
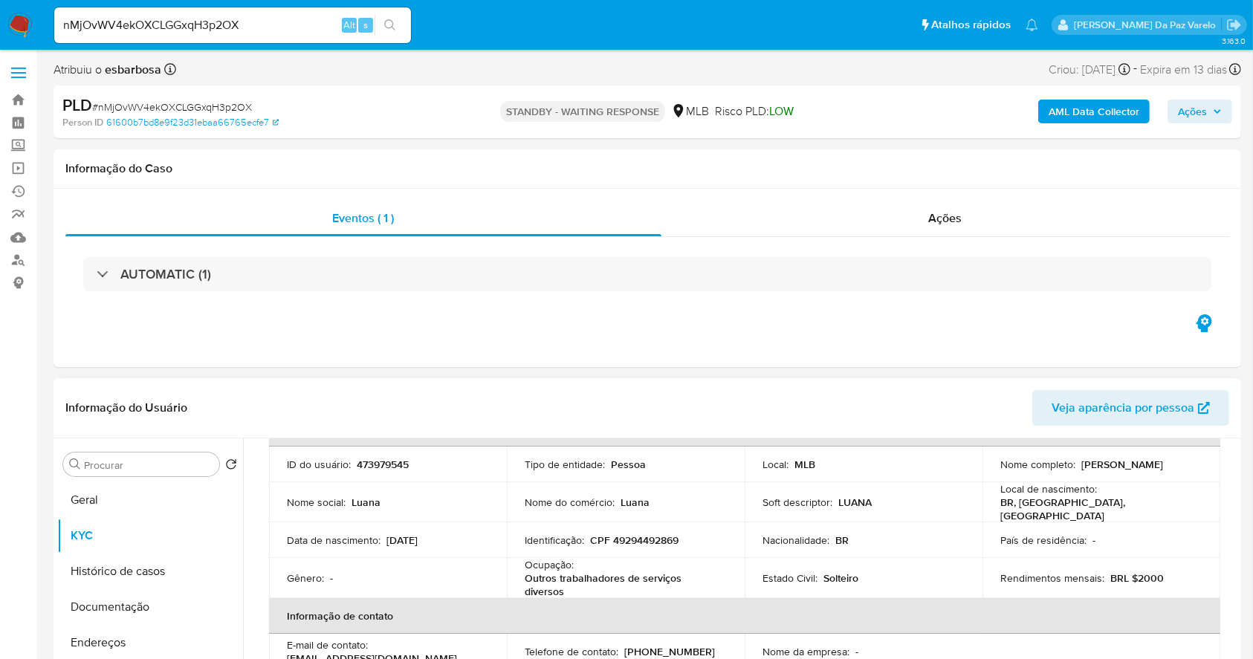
click at [636, 533] on p "CPF 49294492869" at bounding box center [634, 539] width 88 height 13
click at [639, 533] on p "CPF 49294492869" at bounding box center [634, 539] width 88 height 13
copy p "49294492869"
